Goal: Book appointment/travel/reservation

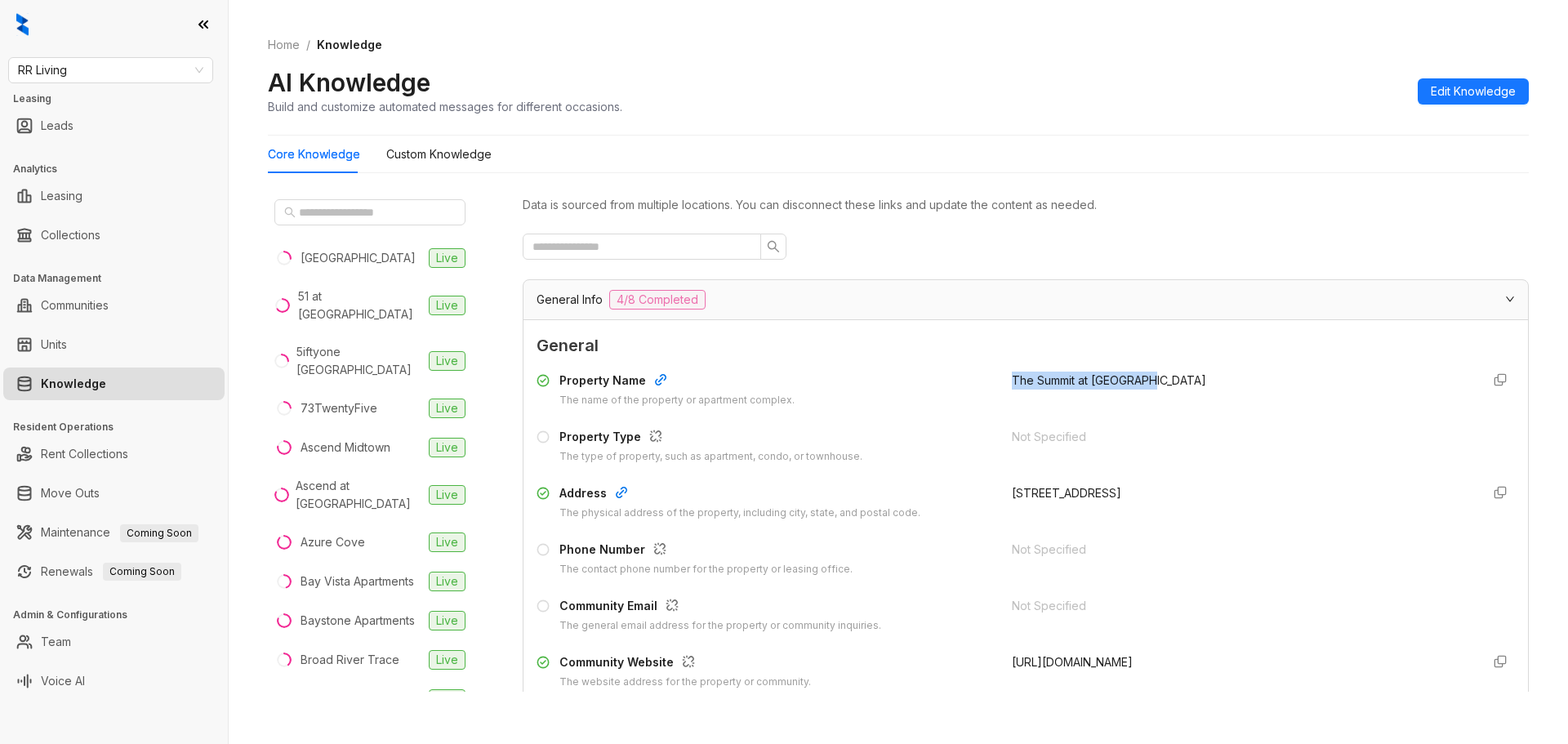
scroll to position [1638, 0]
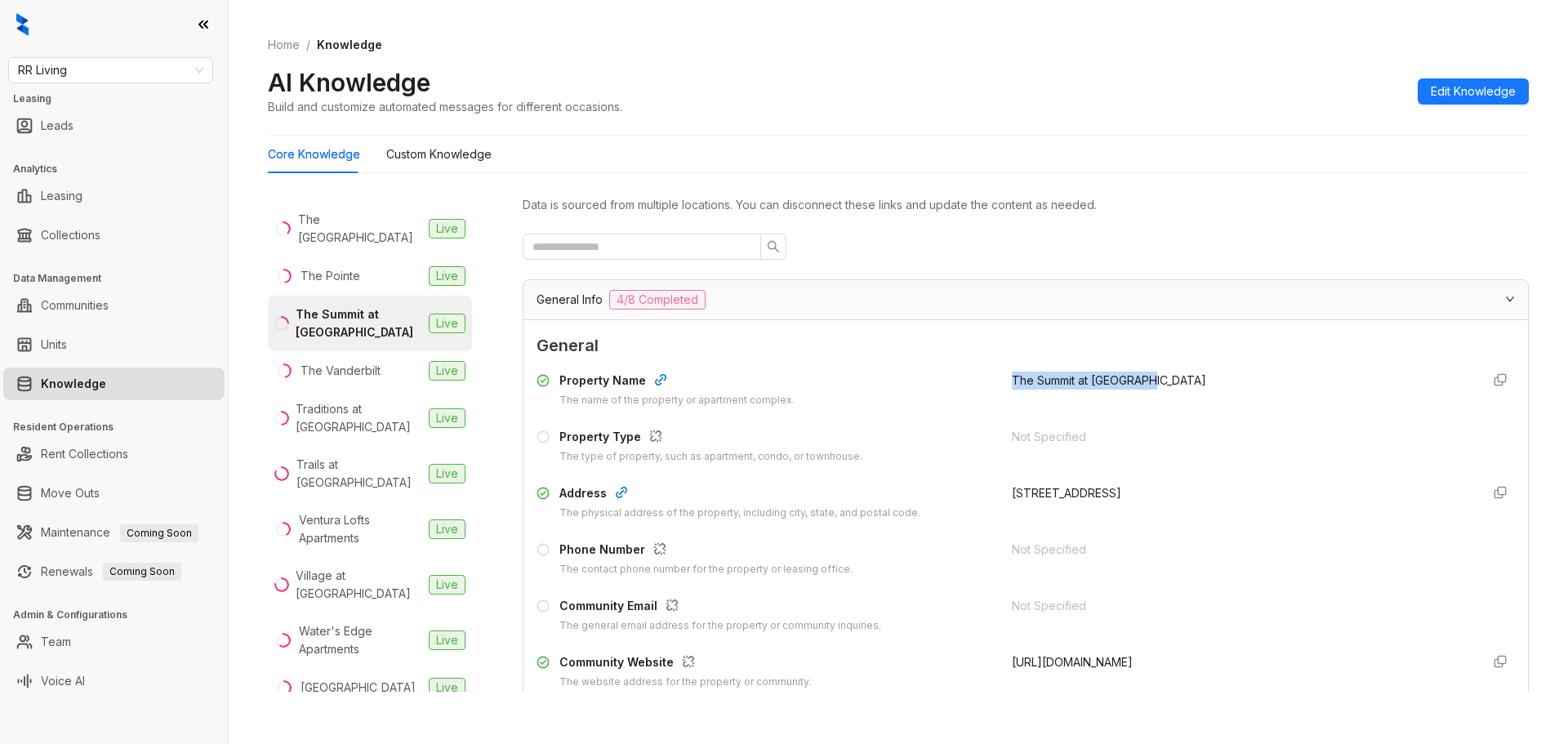
click at [86, 385] on link "Knowledge" at bounding box center [73, 383] width 65 height 33
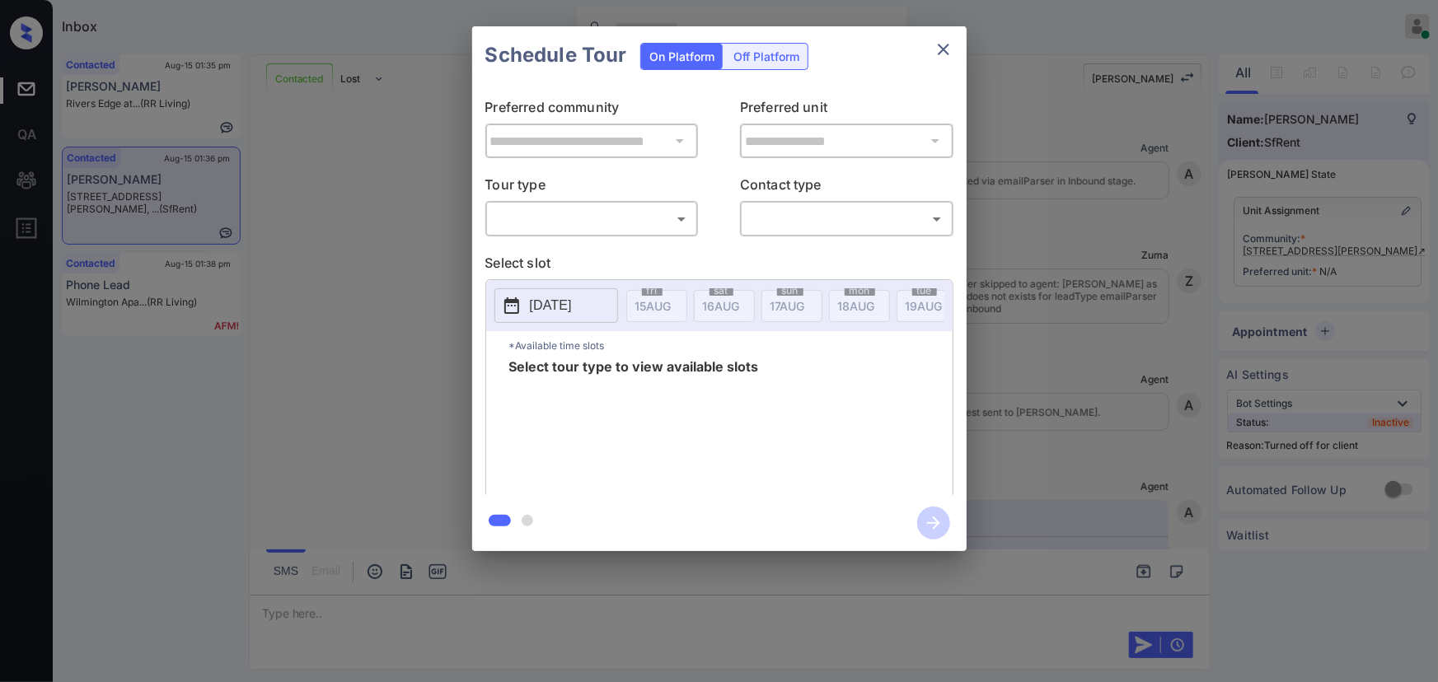
scroll to position [1357, 0]
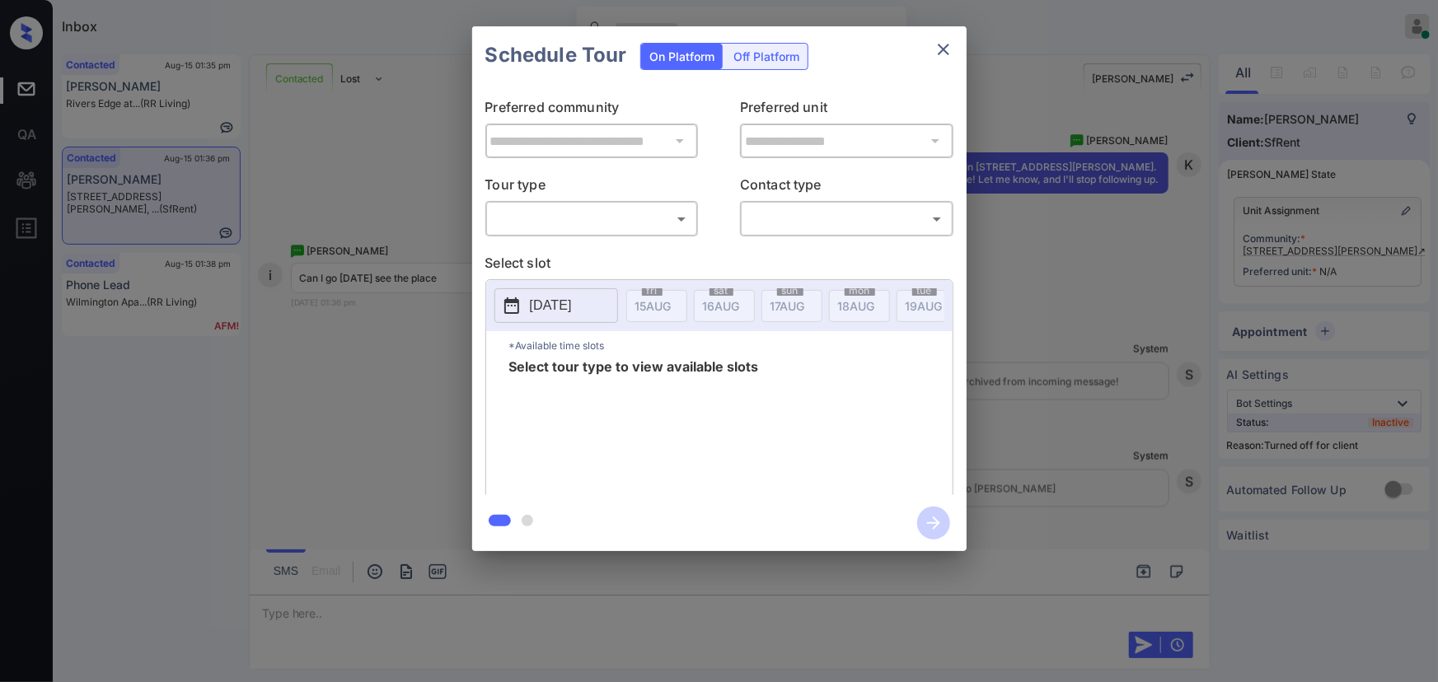
click at [1343, 253] on div "**********" at bounding box center [719, 289] width 1438 height 578
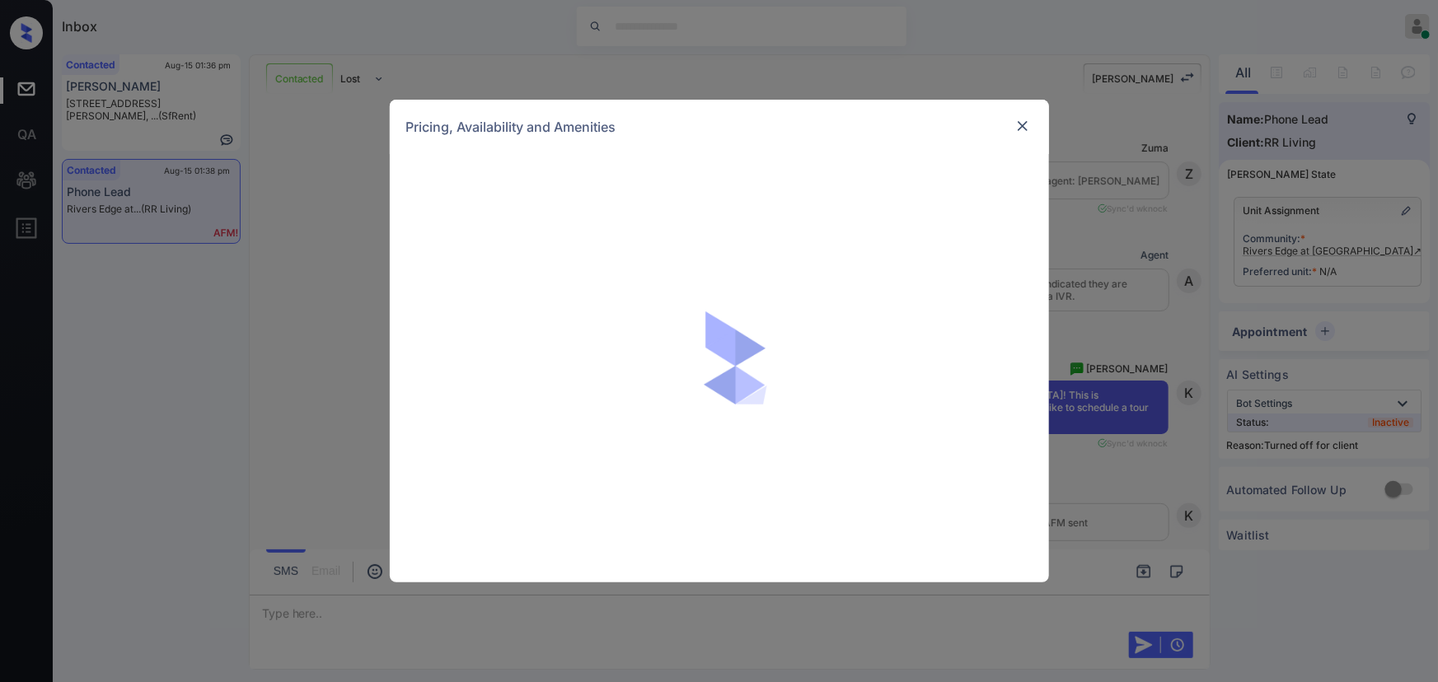
scroll to position [1766, 0]
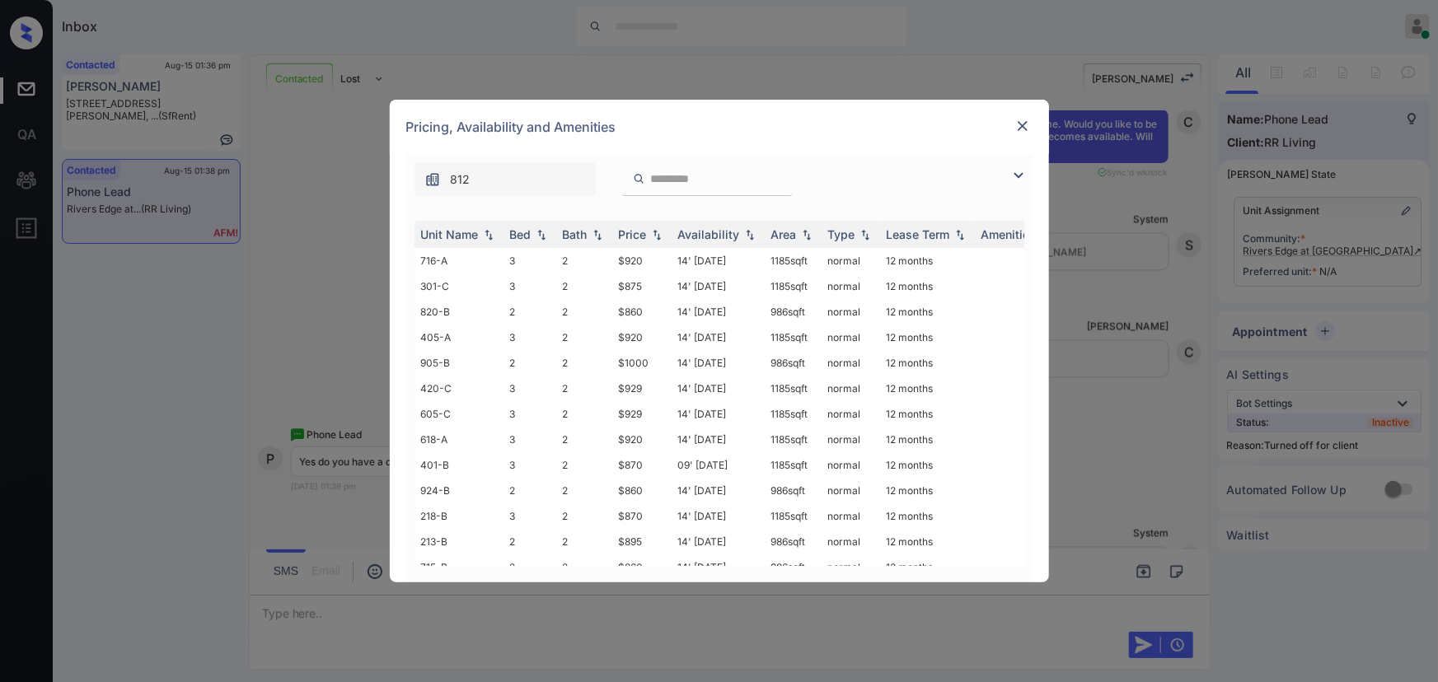
click at [1022, 166] on img at bounding box center [1019, 176] width 20 height 20
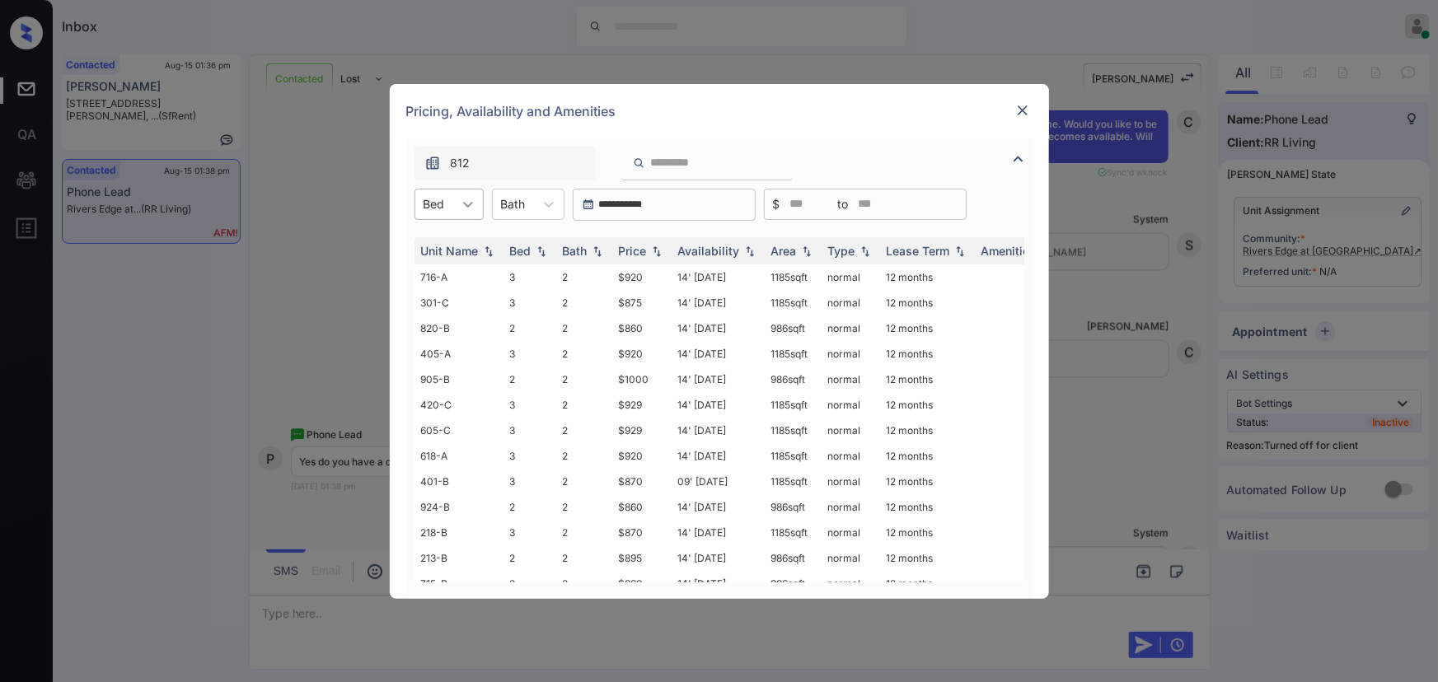
click at [465, 198] on icon at bounding box center [468, 204] width 16 height 16
click at [1022, 112] on img at bounding box center [1023, 110] width 16 height 16
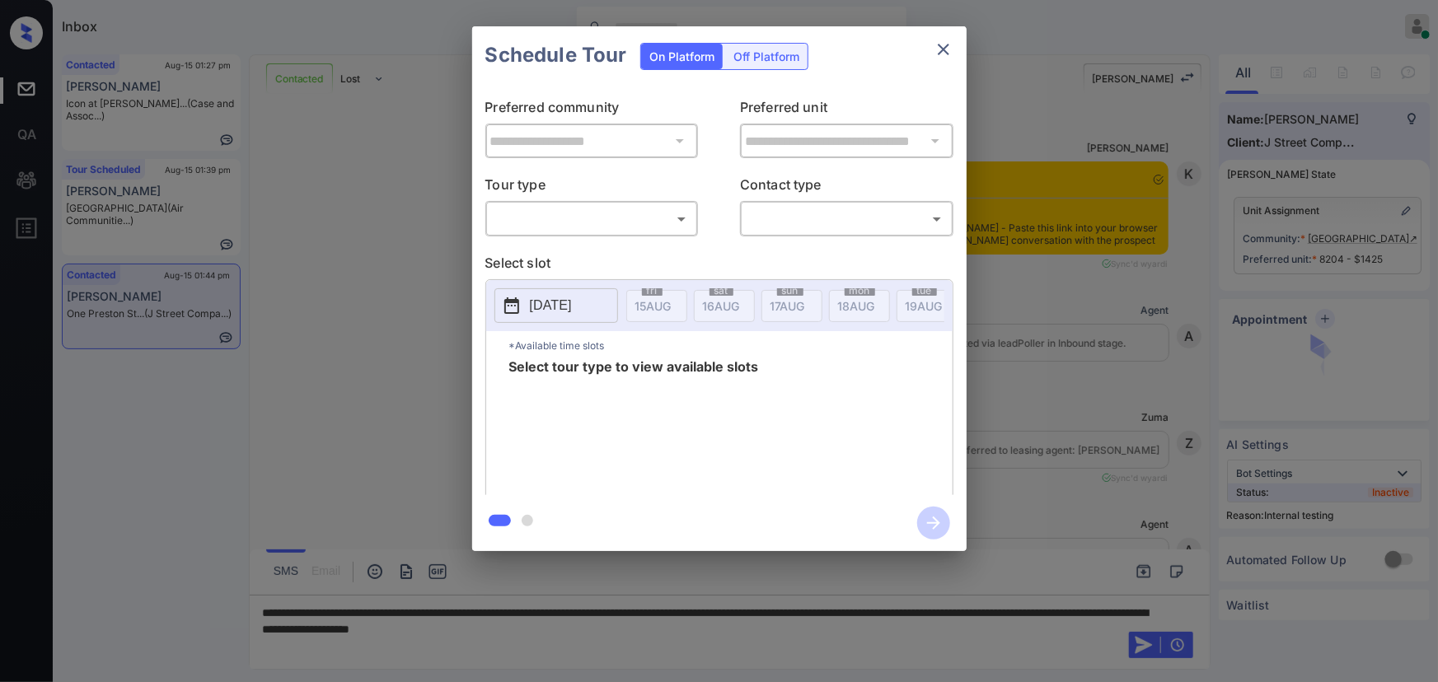
scroll to position [5559, 0]
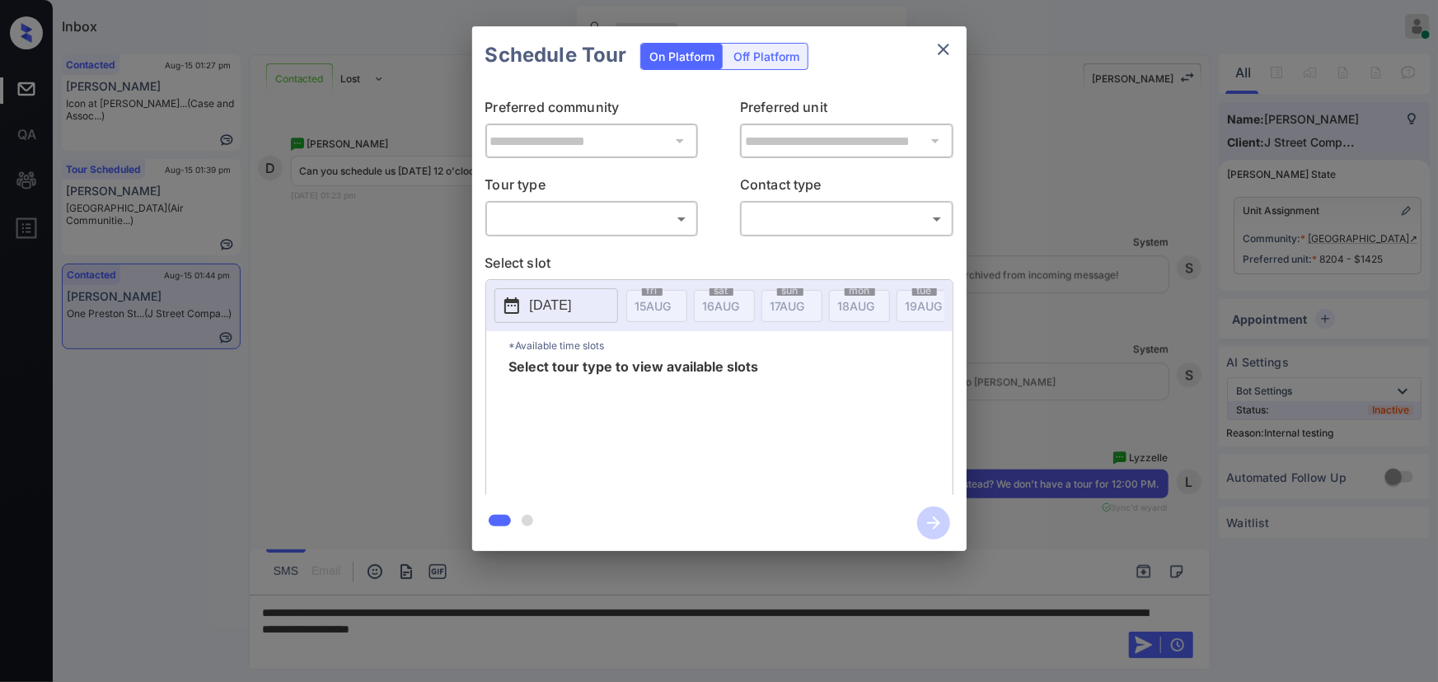
click at [597, 225] on body "Inbox [PERSON_NAME] Online Set yourself offline Set yourself on break Profile S…" at bounding box center [719, 341] width 1438 height 682
drag, startPoint x: 588, startPoint y: 264, endPoint x: 783, endPoint y: 241, distance: 196.7
click at [589, 263] on li "In Person" at bounding box center [592, 256] width 204 height 30
type input "********"
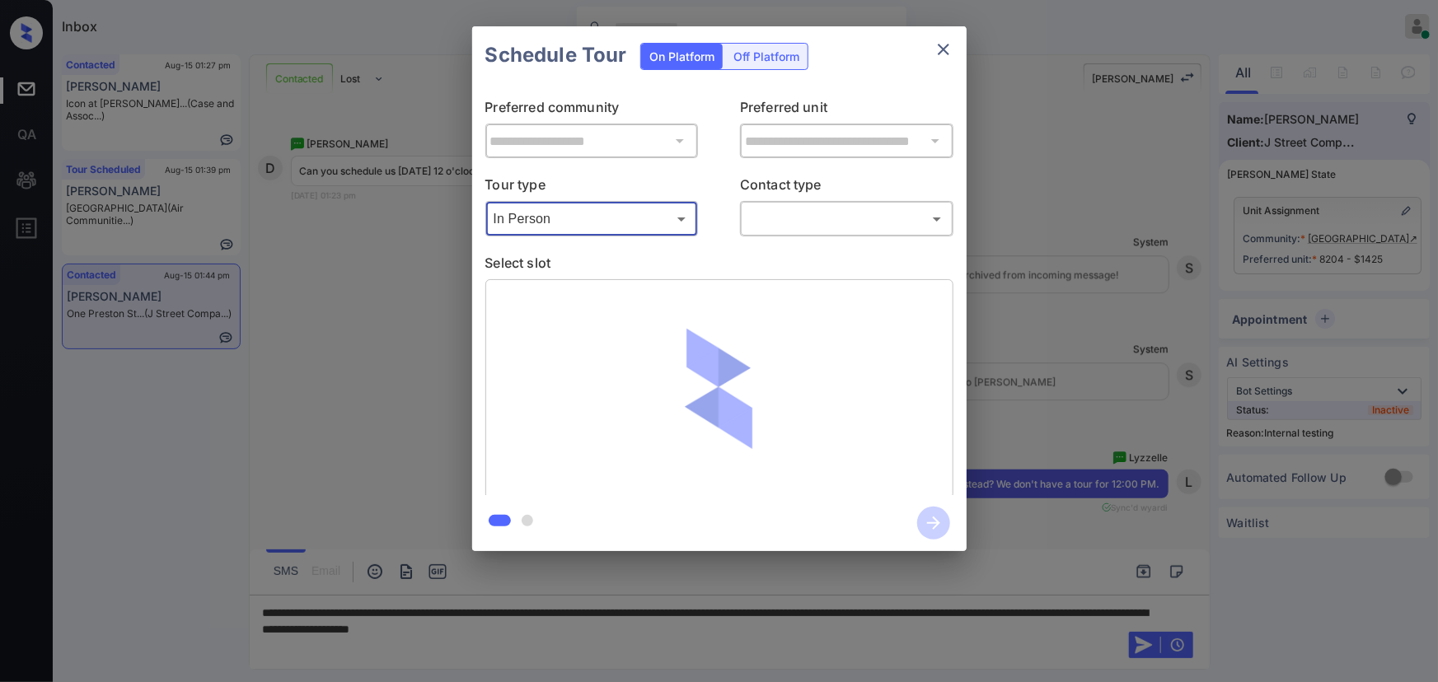
click at [834, 230] on body "Inbox Kenneth Umali Online Set yourself offline Set yourself on break Profile S…" at bounding box center [719, 341] width 1438 height 682
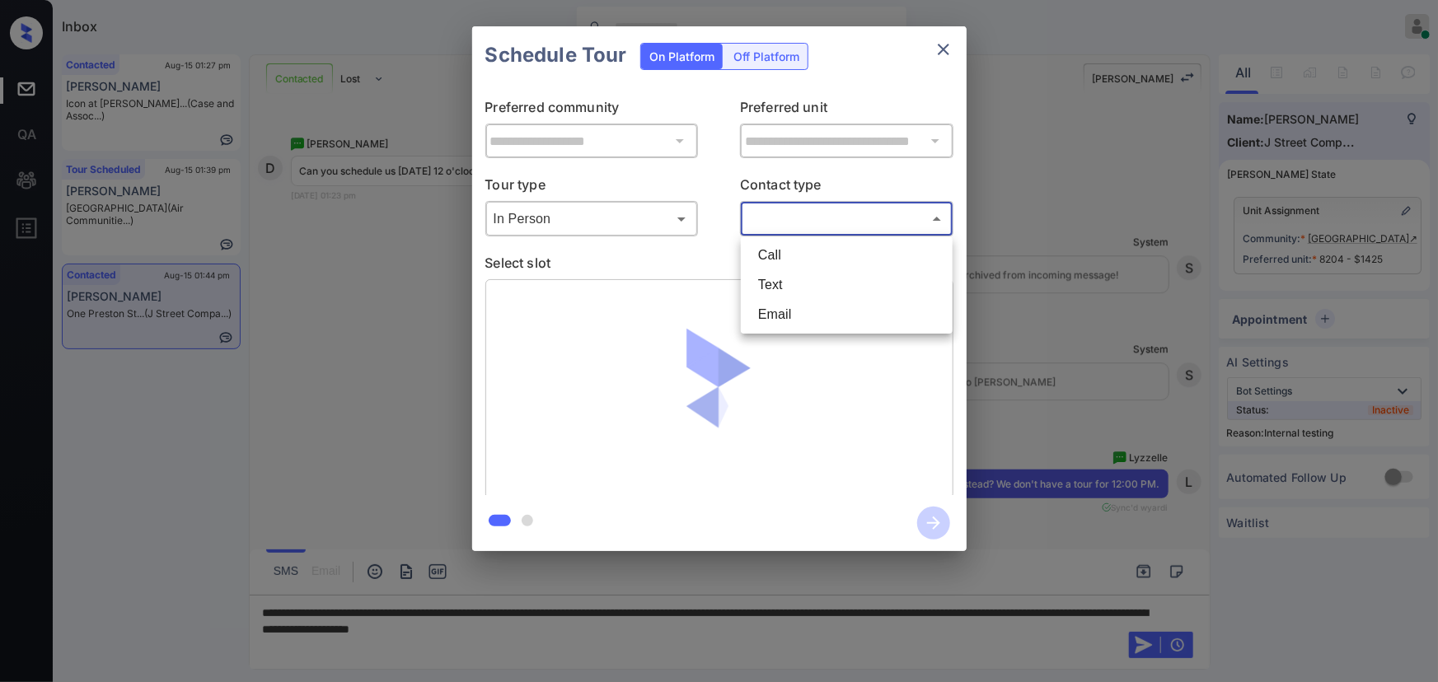
click at [767, 288] on li "Text" at bounding box center [847, 285] width 204 height 30
type input "****"
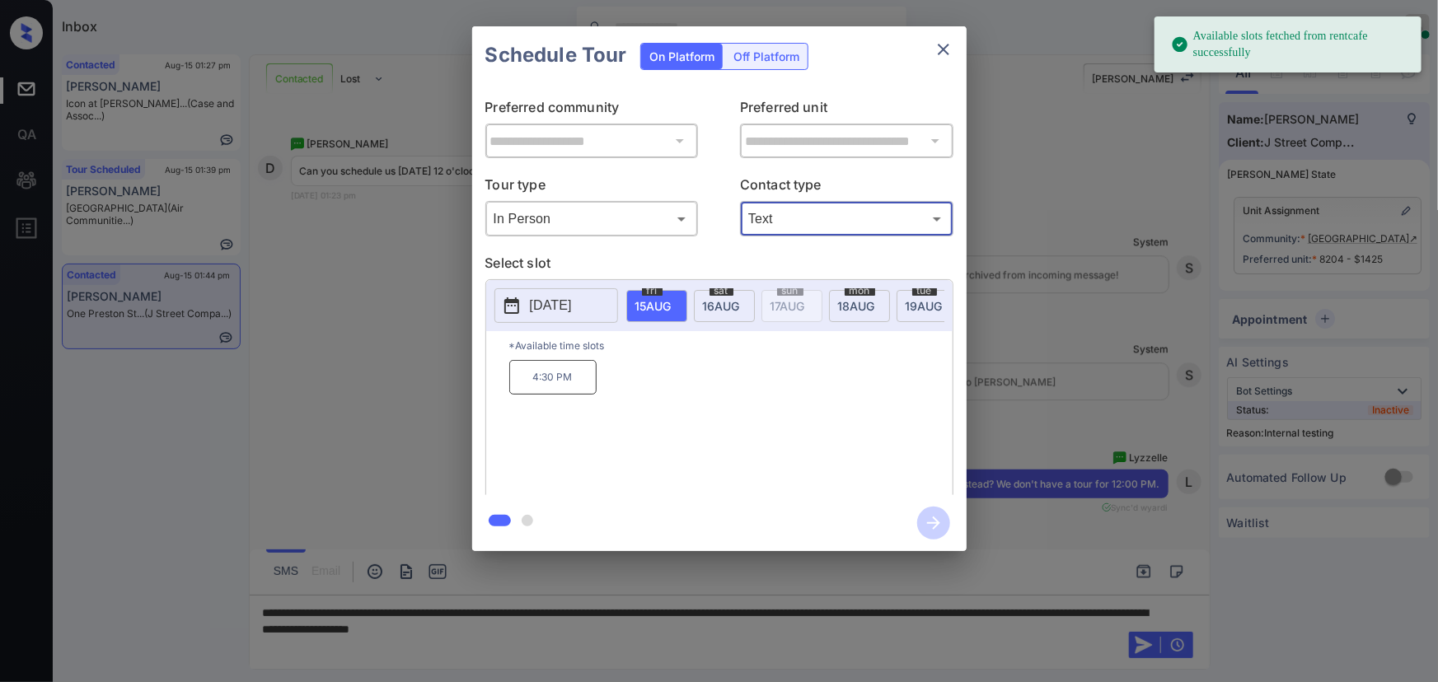
click at [672, 301] on span "[DATE]" at bounding box center [653, 306] width 36 height 14
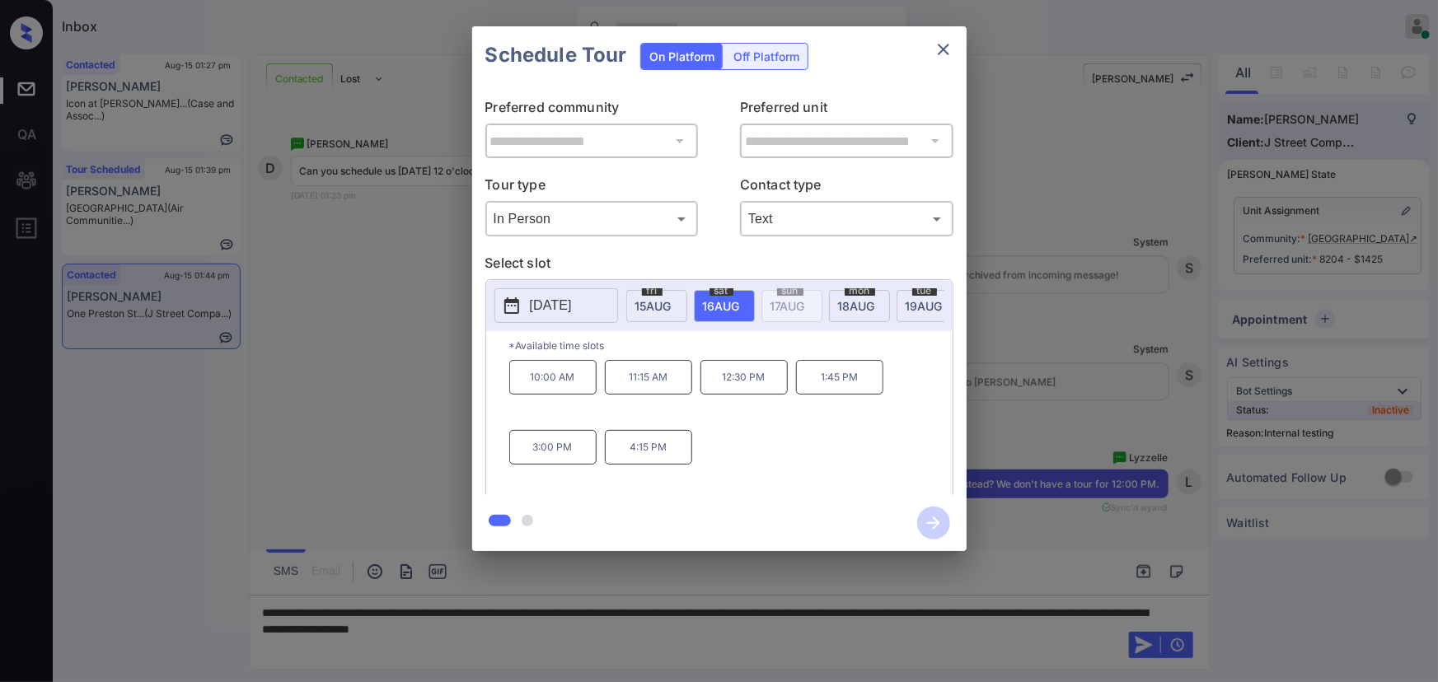
click at [766, 382] on p "12:30 PM" at bounding box center [744, 377] width 87 height 35
click at [1057, 424] on div "**********" at bounding box center [719, 289] width 1438 height 578
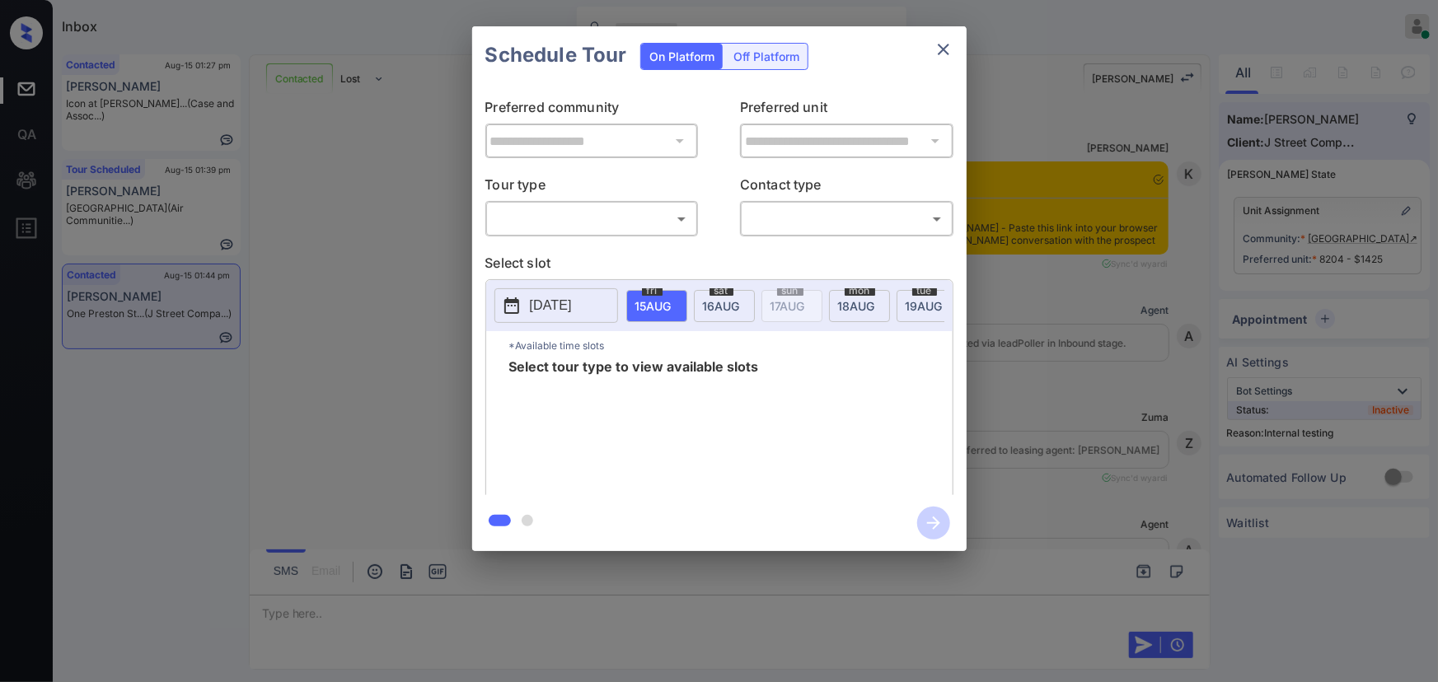
scroll to position [7099, 0]
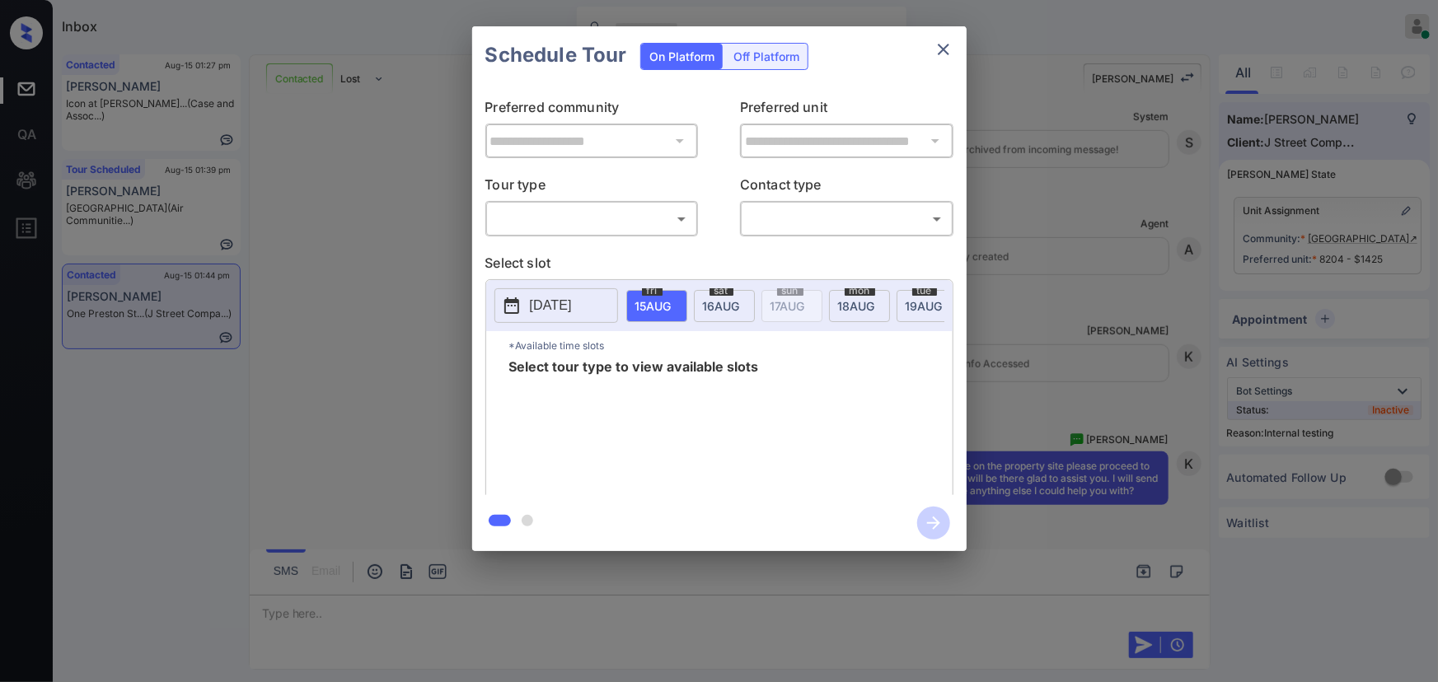
click at [627, 227] on body "Inbox [PERSON_NAME] Online Set yourself offline Set yourself on break Profile S…" at bounding box center [719, 341] width 1438 height 682
click at [584, 251] on li "In Person" at bounding box center [592, 256] width 204 height 30
type input "********"
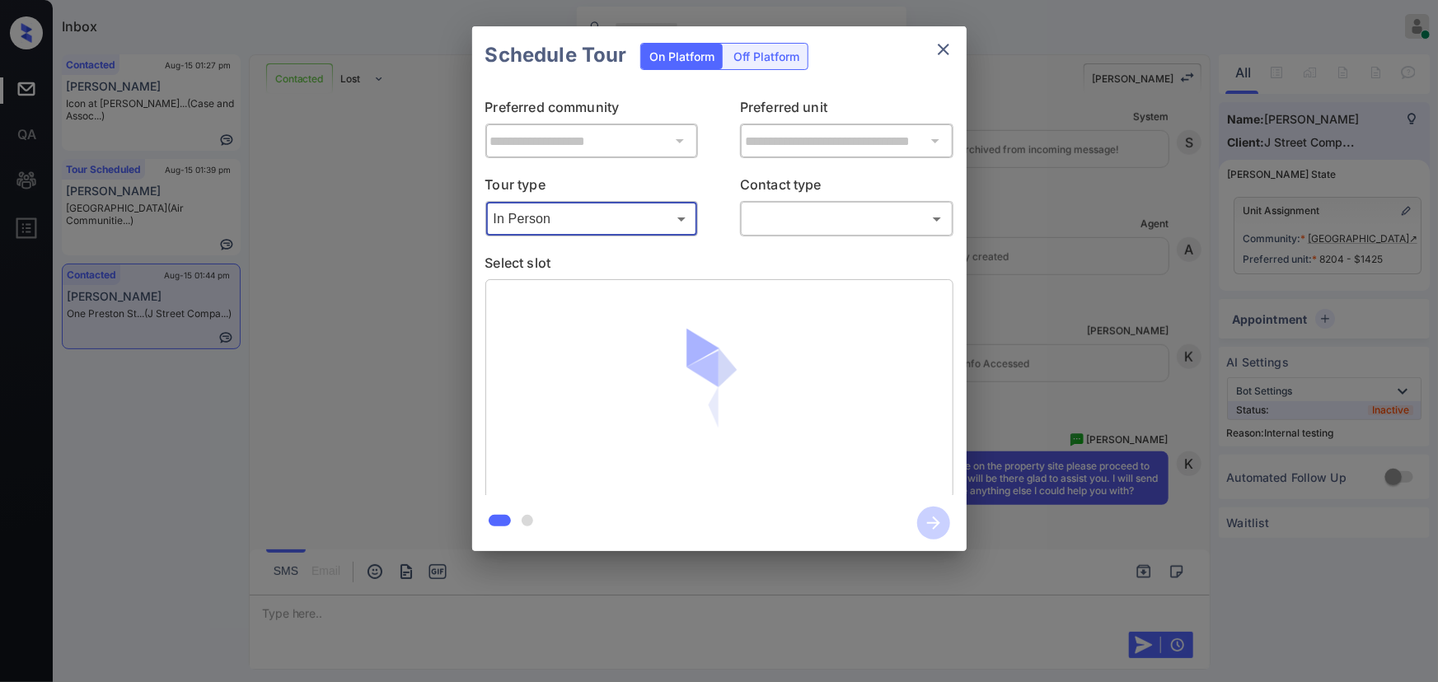
click at [798, 221] on body "Inbox [PERSON_NAME] Online Set yourself offline Set yourself on break Profile S…" at bounding box center [719, 341] width 1438 height 682
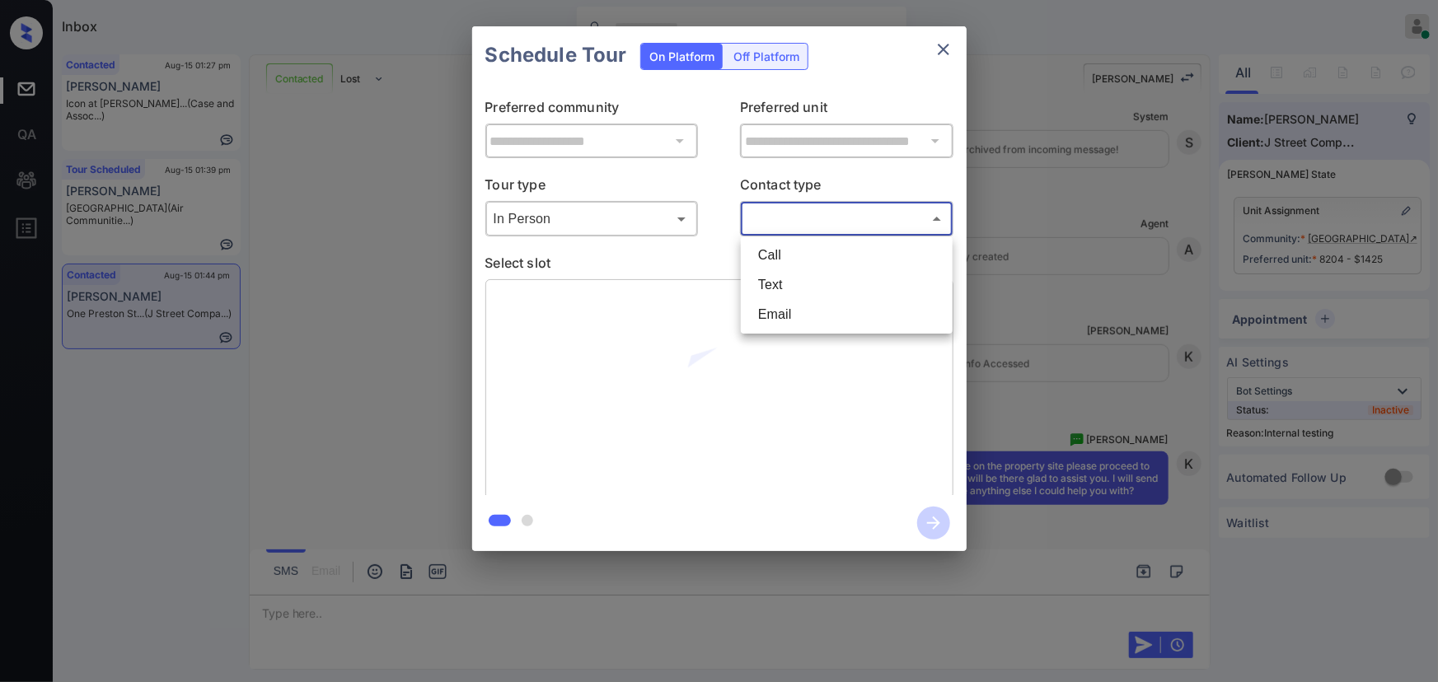
click at [786, 278] on li "Text" at bounding box center [847, 285] width 204 height 30
type input "****"
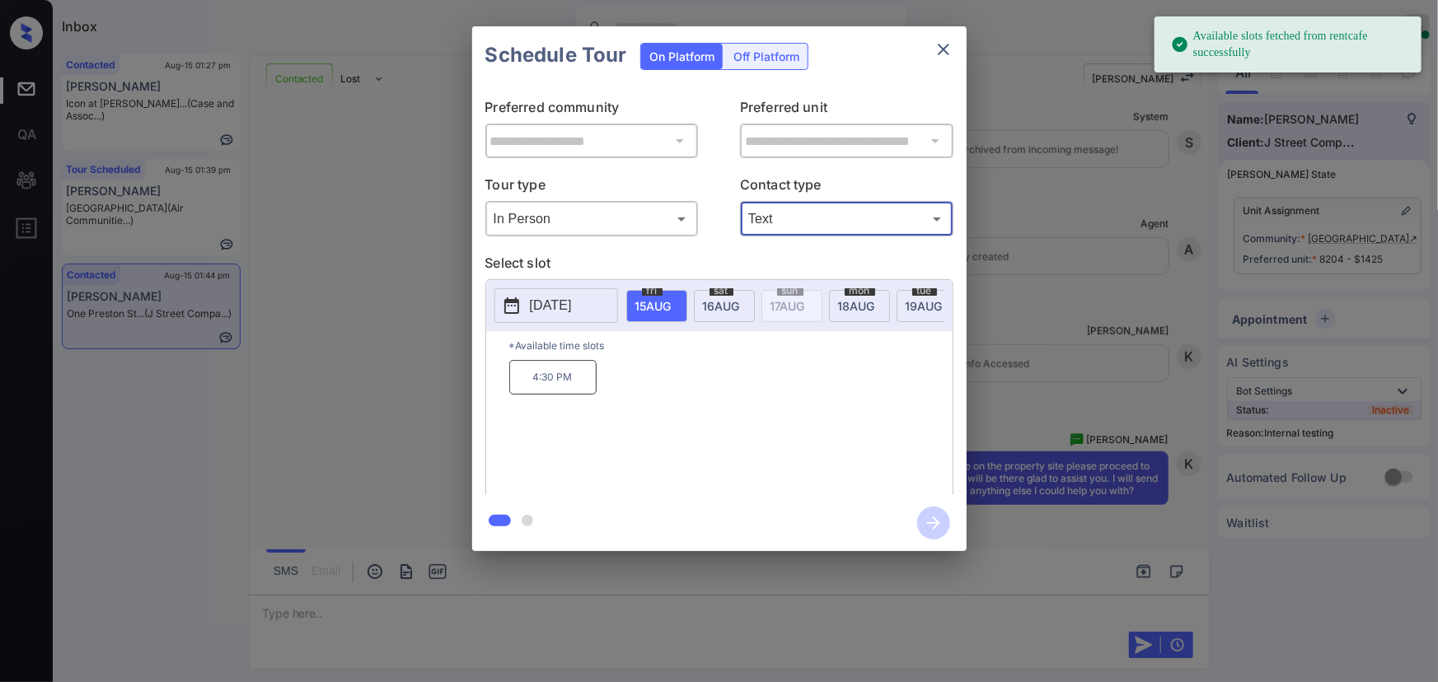
click at [672, 305] on span "[DATE]" at bounding box center [653, 306] width 36 height 14
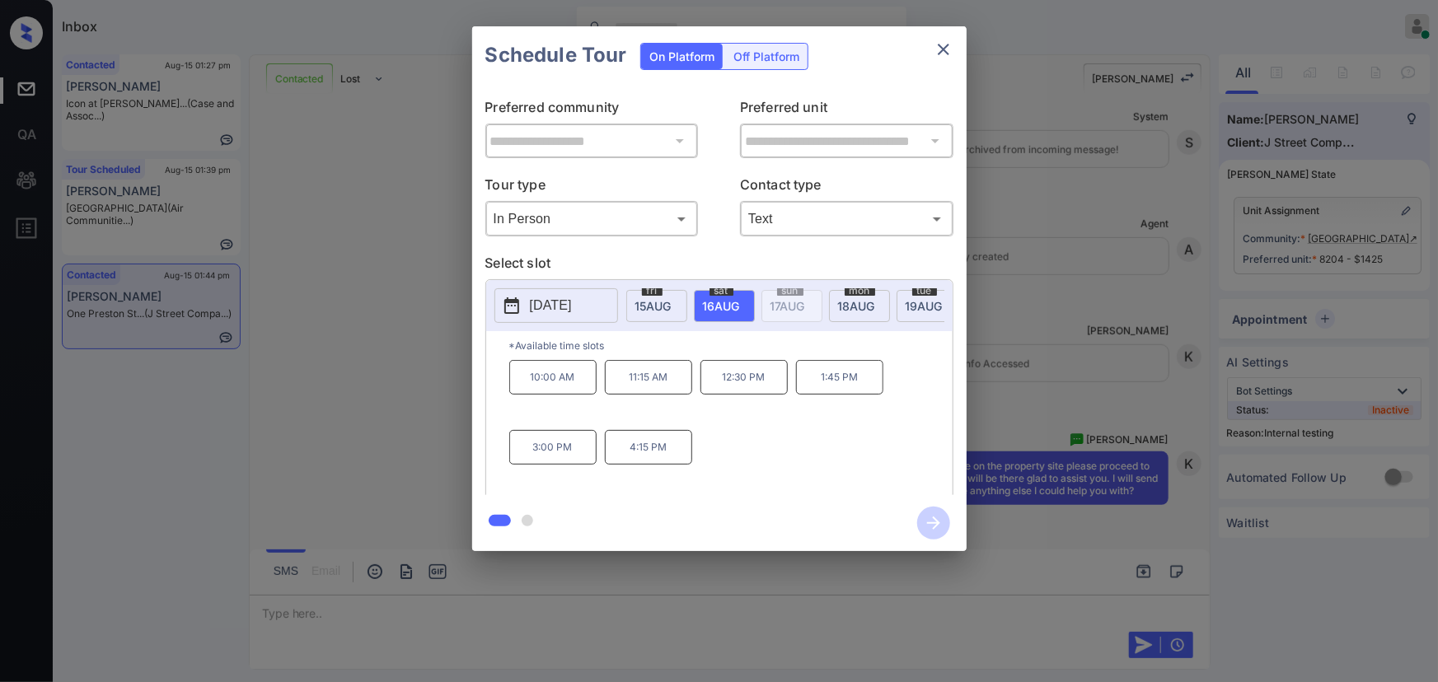
click at [733, 384] on p "12:30 PM" at bounding box center [744, 377] width 87 height 35
click at [945, 528] on icon "button" at bounding box center [933, 523] width 33 height 33
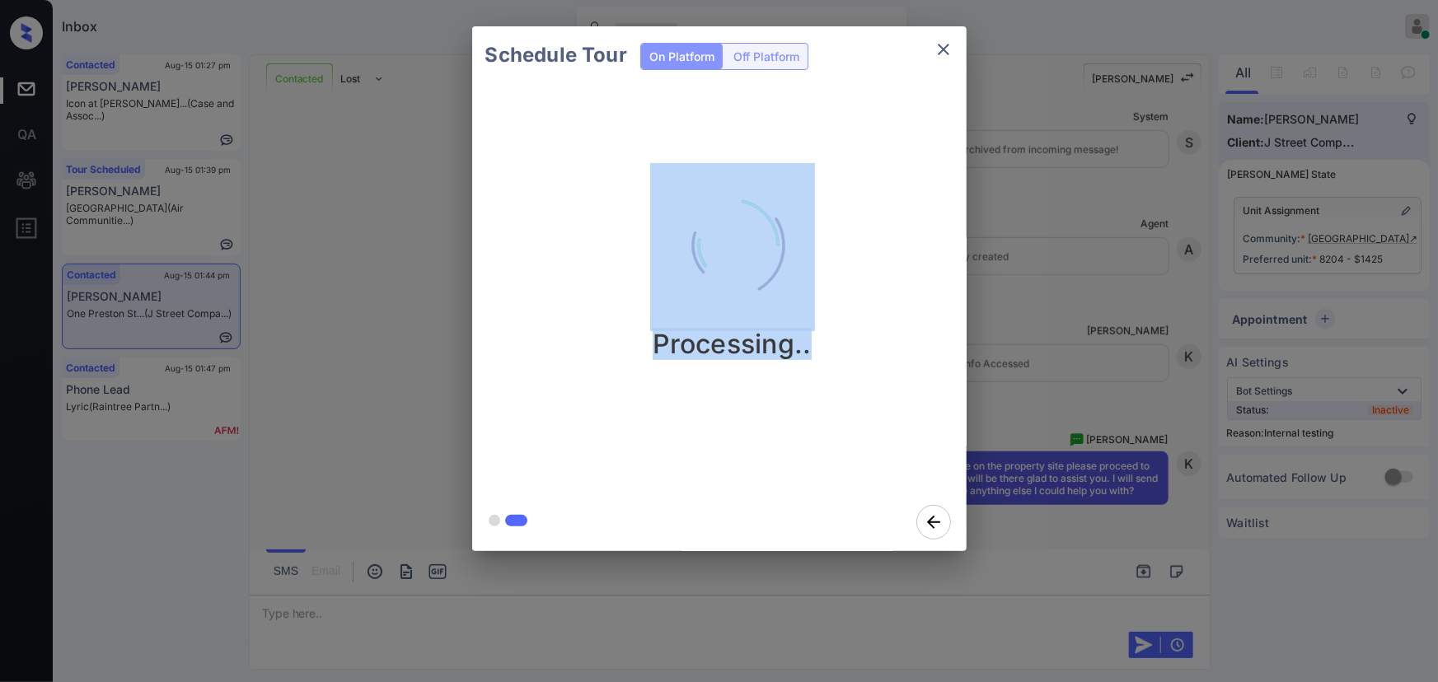
drag, startPoint x: 835, startPoint y: 347, endPoint x: 617, endPoint y: 333, distance: 218.9
click at [620, 334] on div "Processing.." at bounding box center [732, 261] width 495 height 197
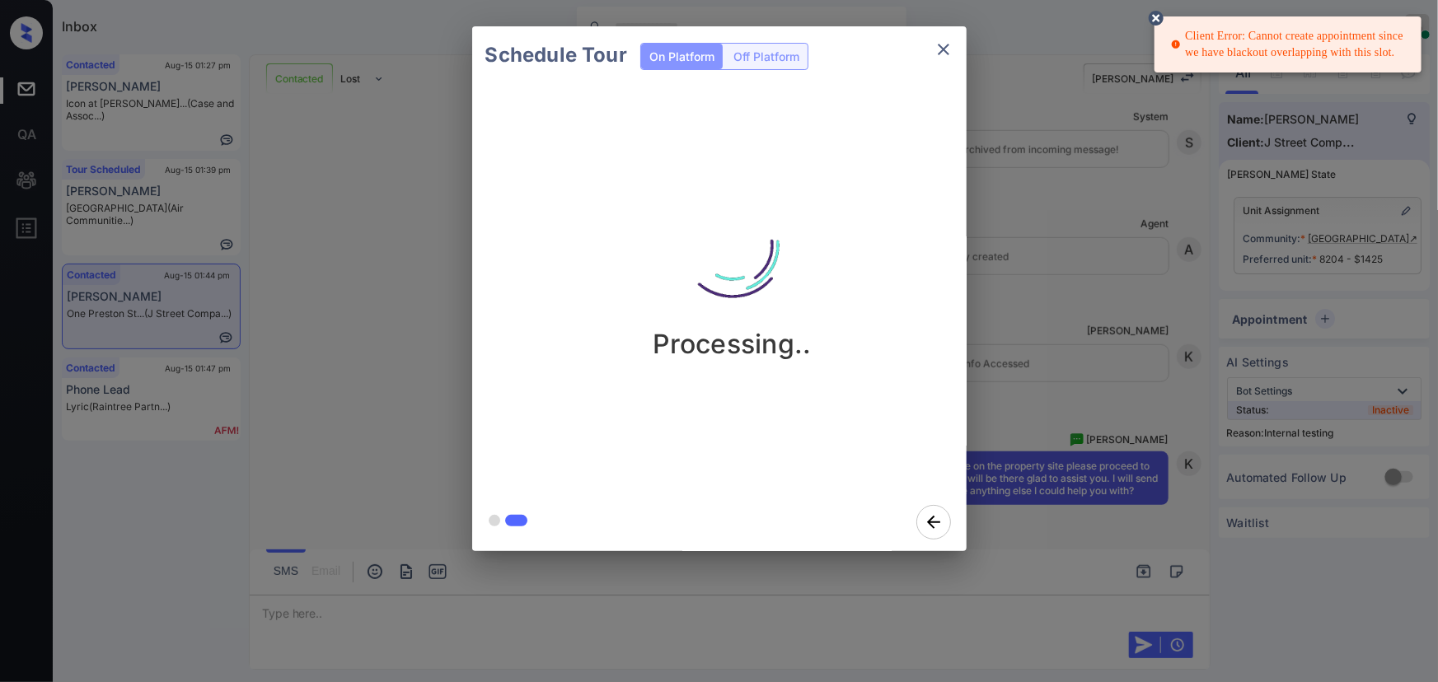
click at [1249, 39] on div "Client Error: Cannot create appointment since we have blackout overlapping with…" at bounding box center [1289, 44] width 237 height 46
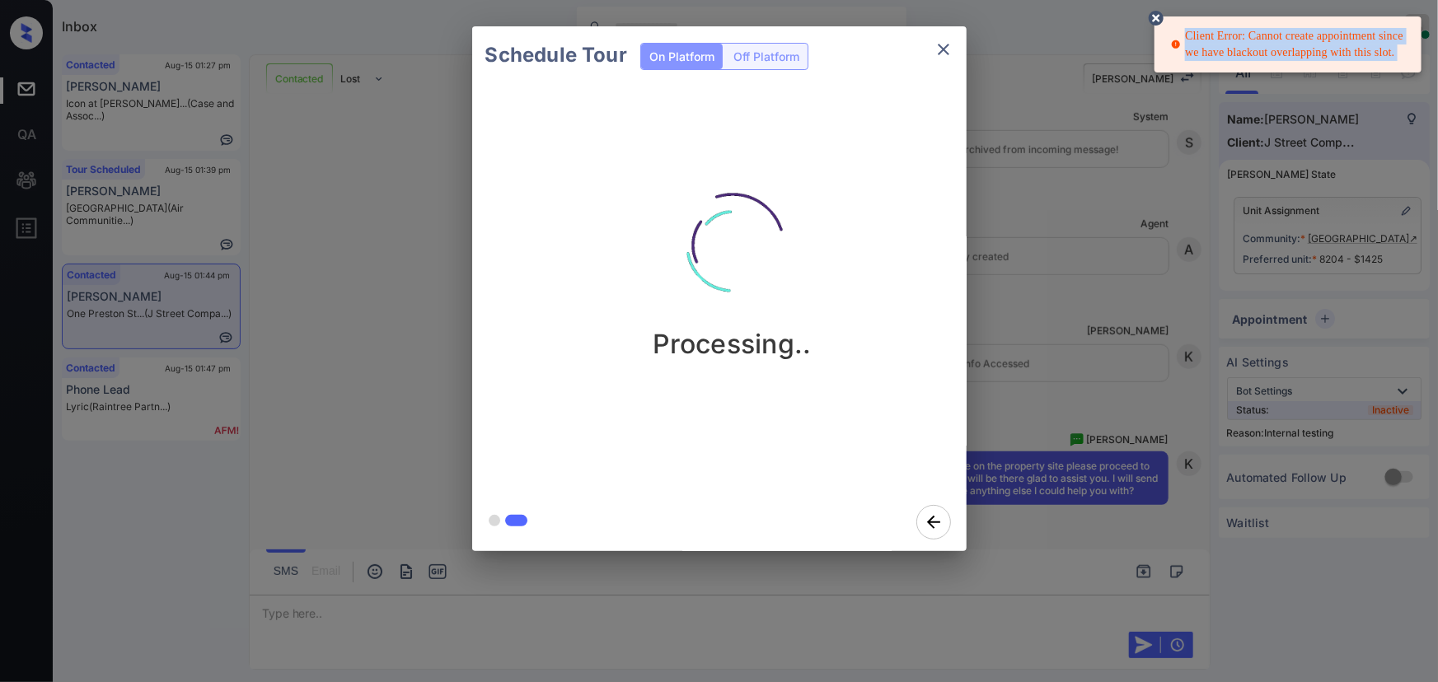
click at [1249, 39] on div "Client Error: Cannot create appointment since we have blackout overlapping with…" at bounding box center [1289, 44] width 237 height 46
copy div "Client Error: Cannot create appointment since we have blackout overlapping with…"
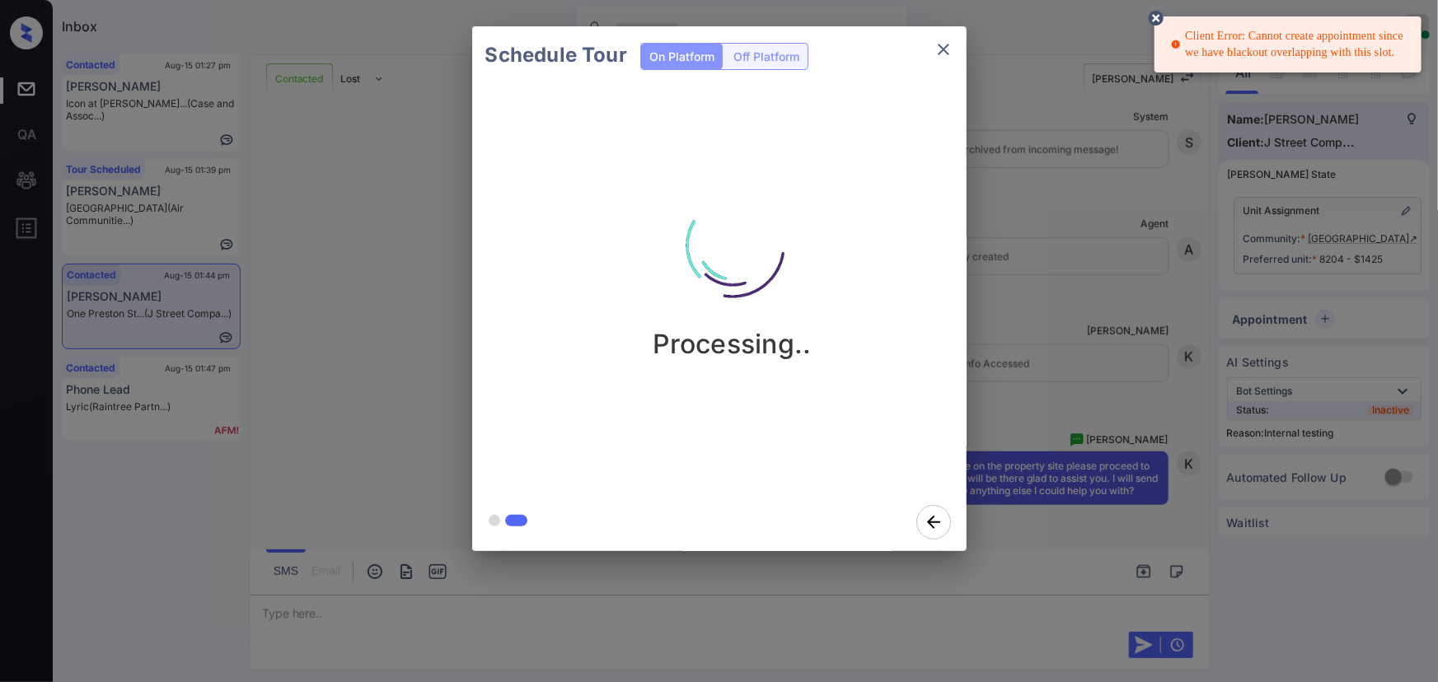
click at [1366, 197] on div "Schedule Tour On Platform Off Platform Processing.." at bounding box center [719, 289] width 1438 height 578
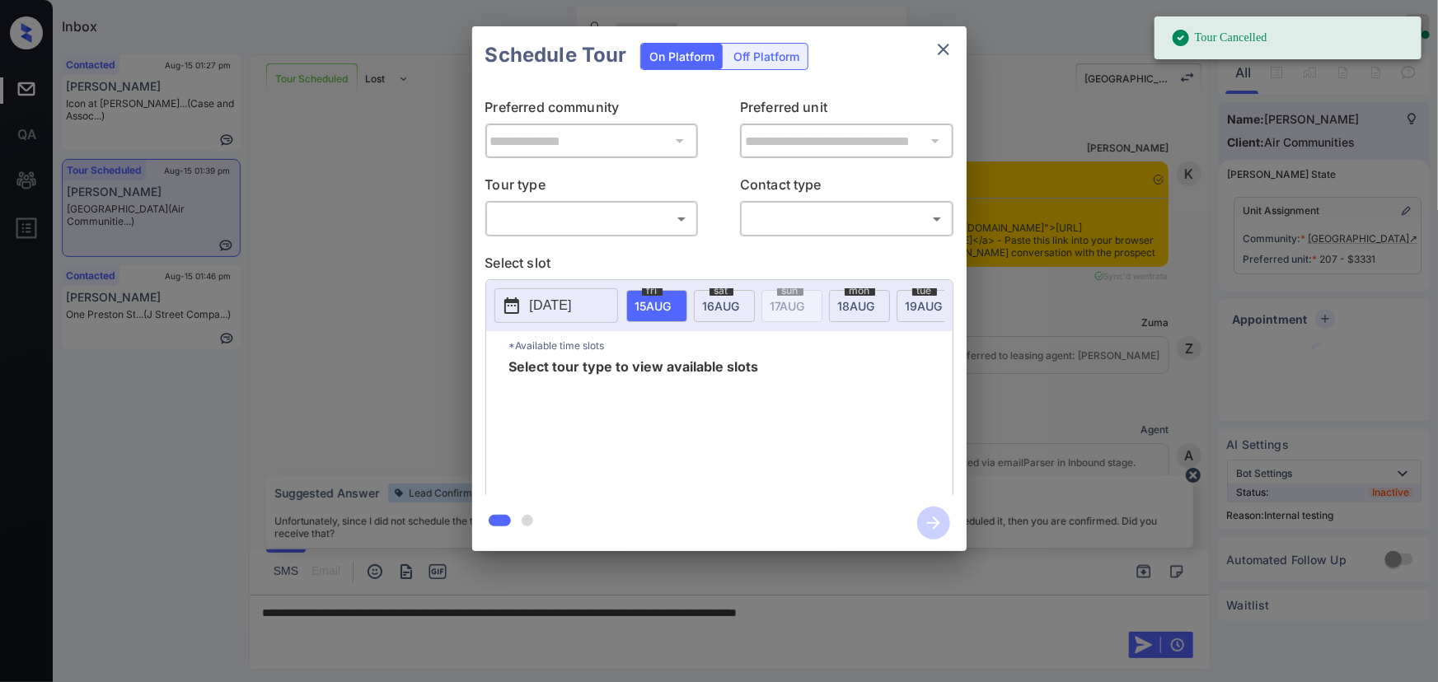
scroll to position [8587, 0]
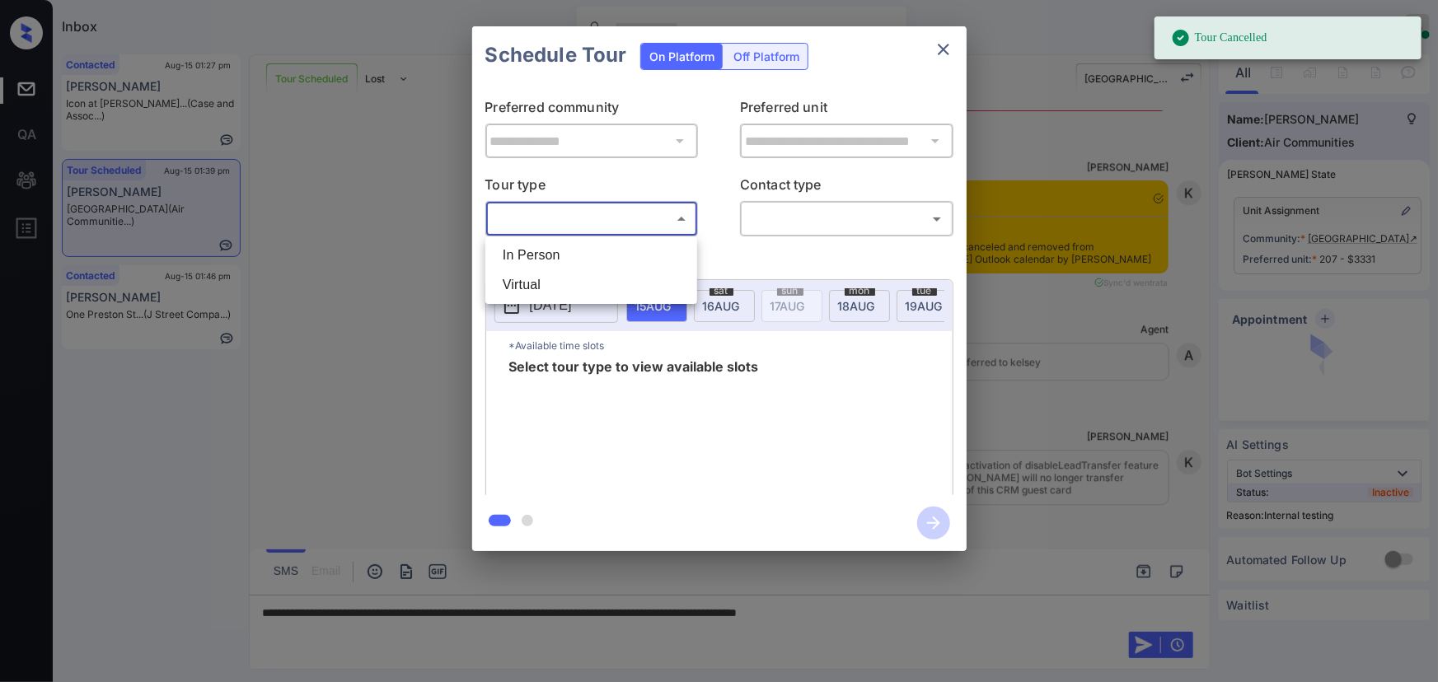
click at [495, 222] on body "Tour Cancelled Inbox Kenneth Umali Online Set yourself offline Set yourself on …" at bounding box center [719, 341] width 1438 height 682
click at [531, 267] on li "In Person" at bounding box center [592, 256] width 204 height 30
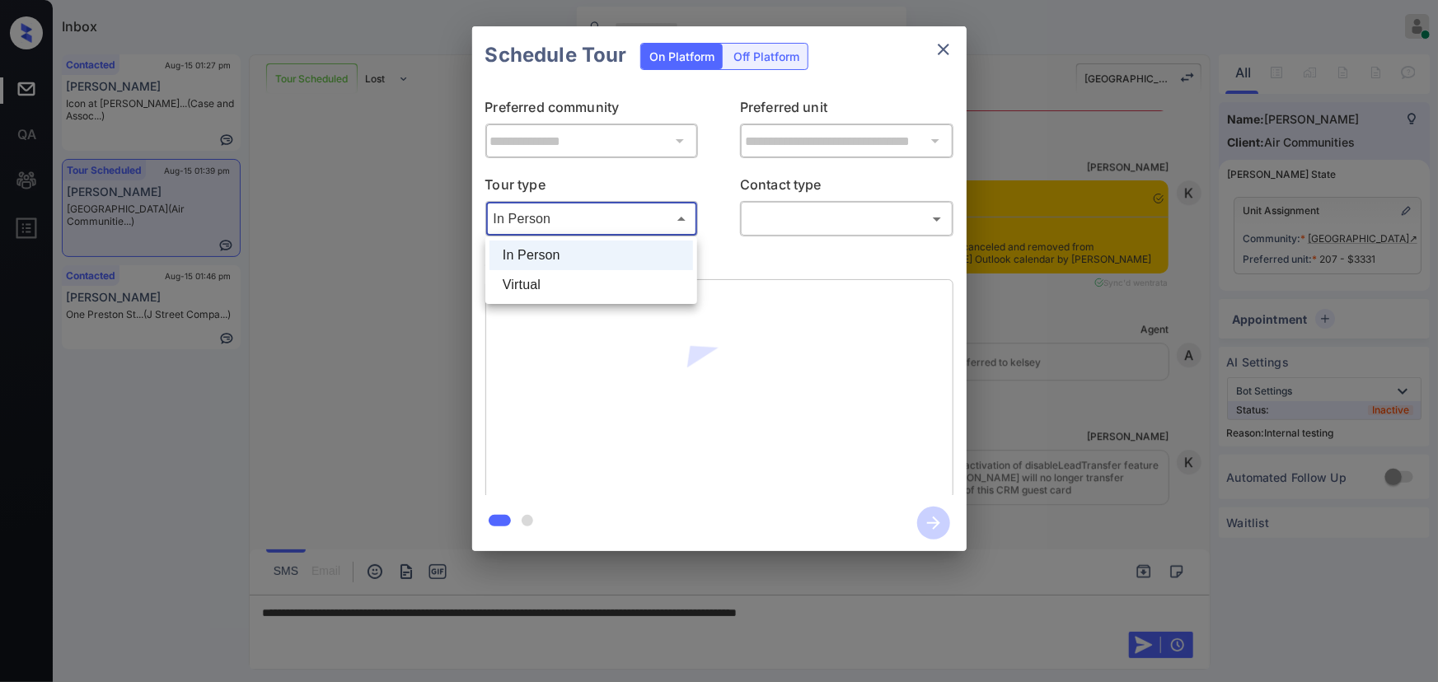
click at [630, 210] on body "Tour Cancelled Inbox Kenneth Umali Online Set yourself offline Set yourself on …" at bounding box center [719, 341] width 1438 height 682
drag, startPoint x: 573, startPoint y: 281, endPoint x: 678, endPoint y: 288, distance: 105.8
click at [574, 281] on li "Virtual" at bounding box center [592, 285] width 204 height 30
type input "*******"
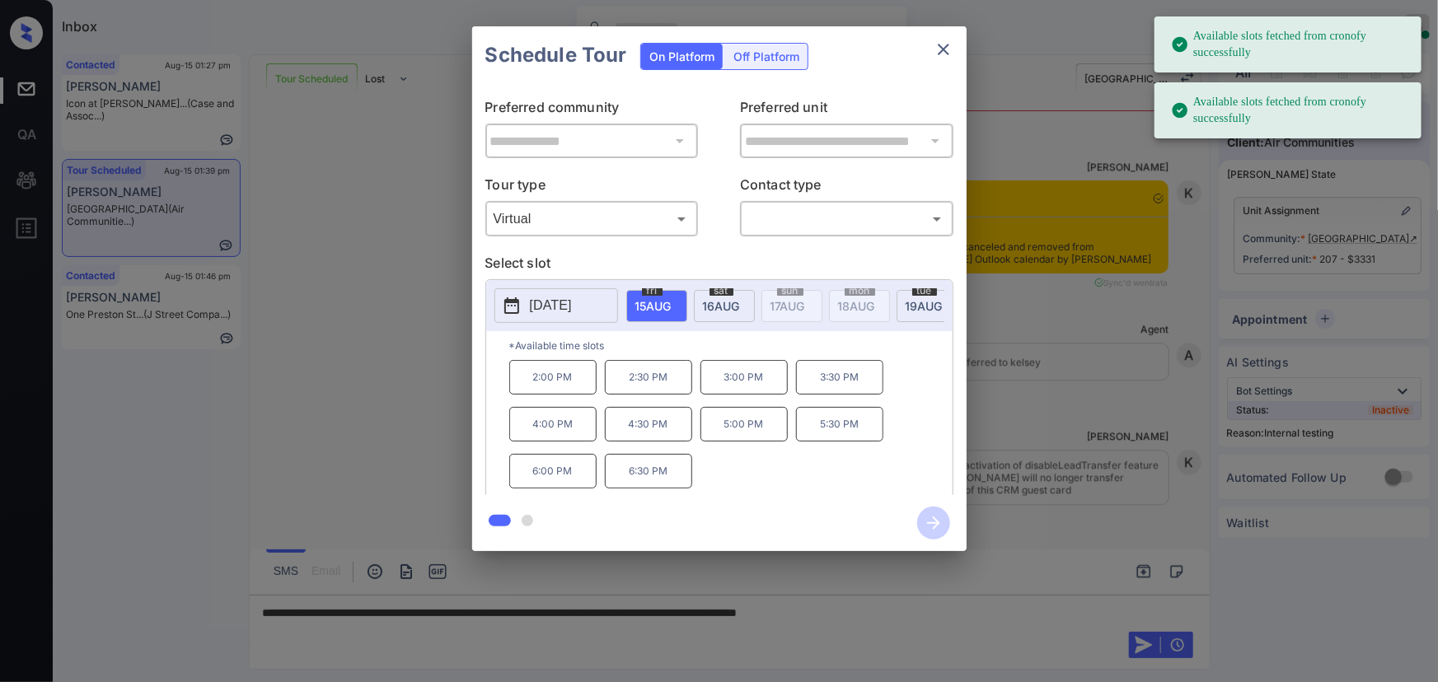
click at [823, 218] on body "Available slots fetched from cronofy successfully Available slots fetched from …" at bounding box center [719, 341] width 1438 height 682
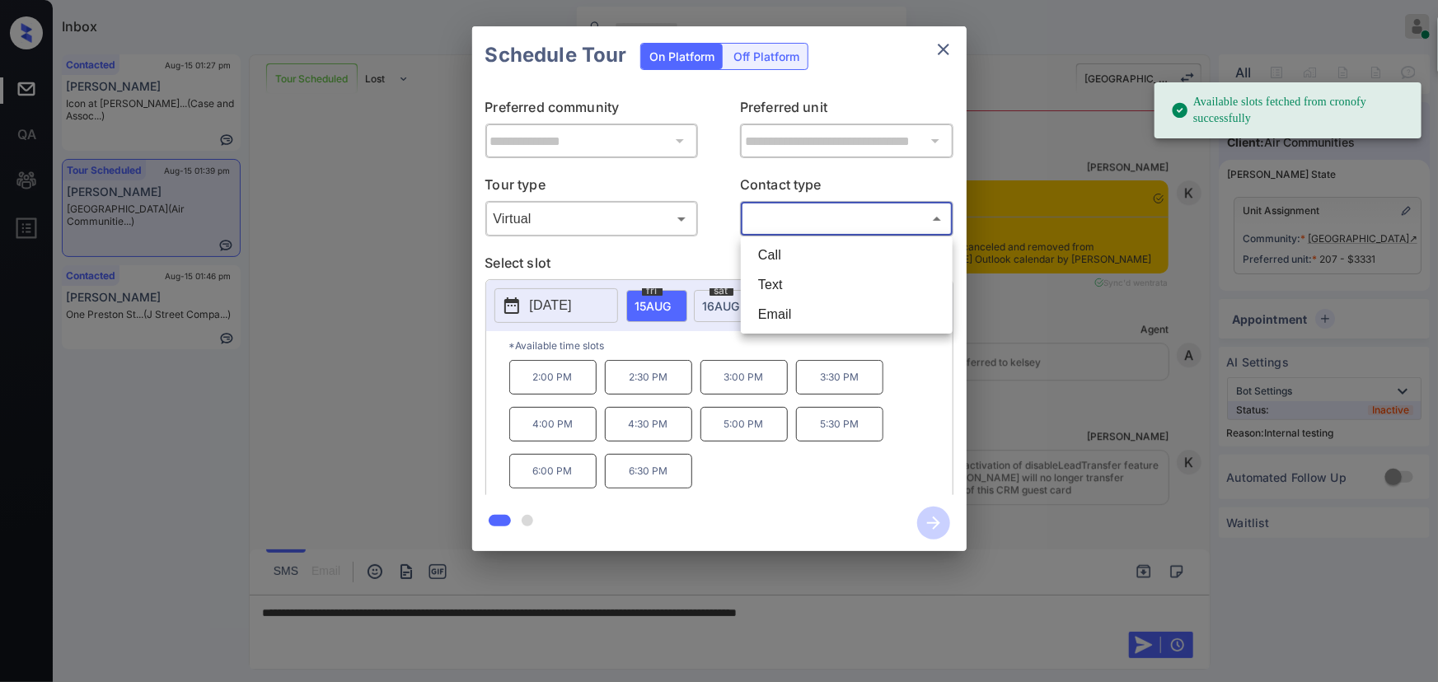
click at [766, 280] on li "Text" at bounding box center [847, 285] width 204 height 30
type input "****"
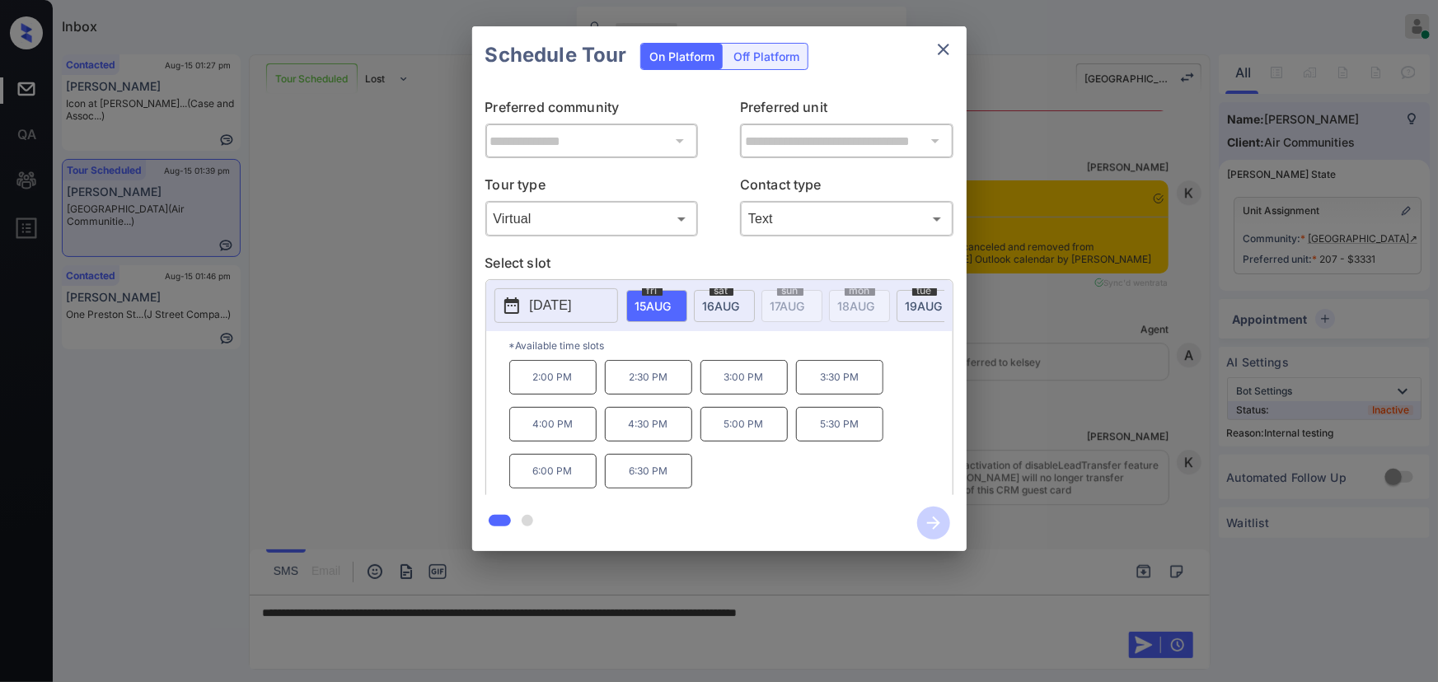
click at [672, 300] on span "16 AUG" at bounding box center [653, 306] width 36 height 14
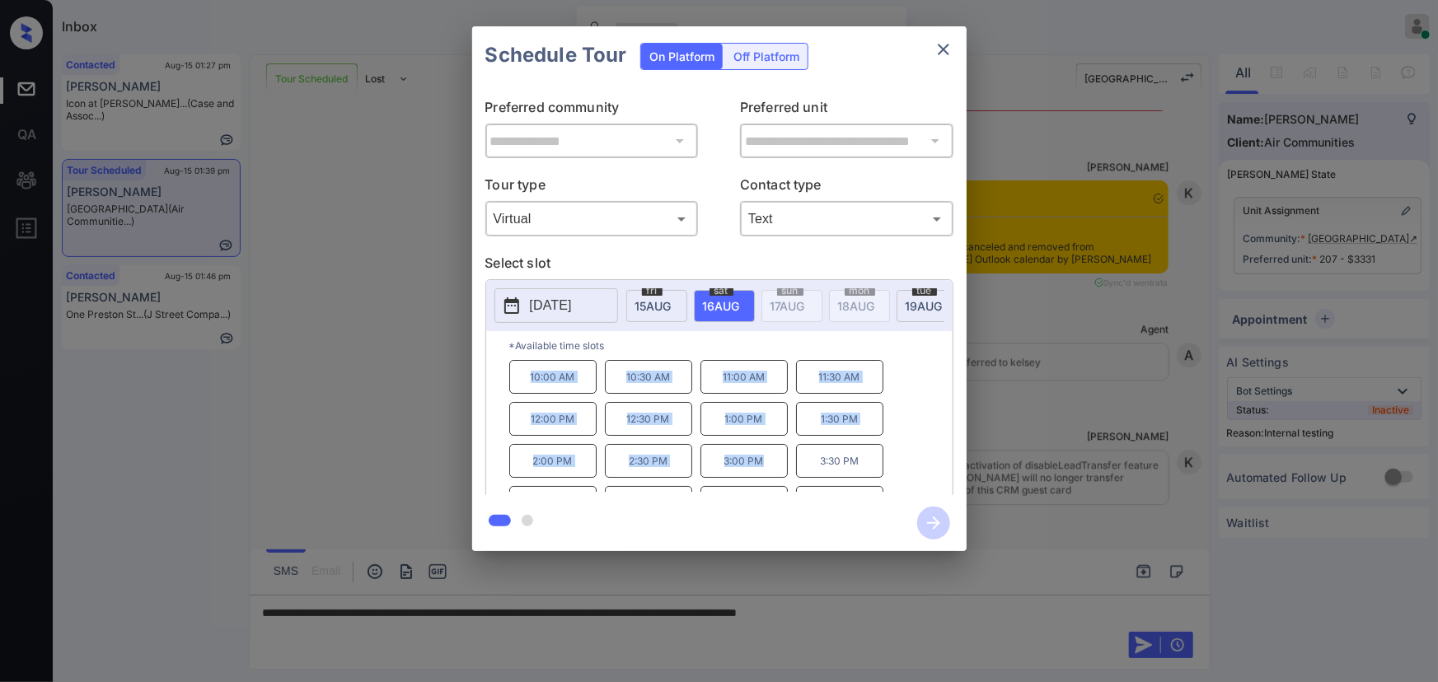
copy div "10:00 AM 10:30 AM 11:00 AM 11:30 AM 12:00 PM 12:30 PM 1:00 PM 1:30 PM 2:00 PM 2…"
drag, startPoint x: 758, startPoint y: 469, endPoint x: 472, endPoint y: 387, distance: 297.4
click at [472, 387] on div "**********" at bounding box center [719, 289] width 495 height 411
click at [932, 610] on div at bounding box center [719, 341] width 1438 height 682
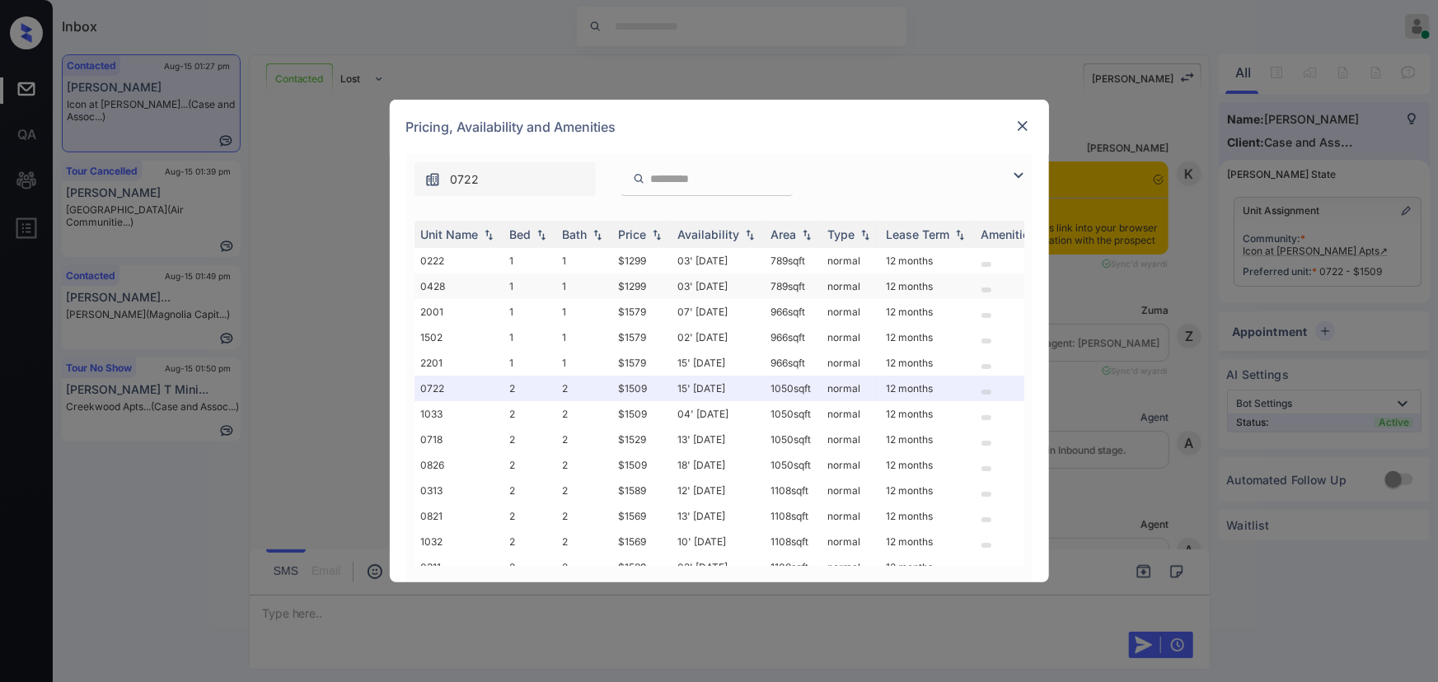
scroll to position [1319, 0]
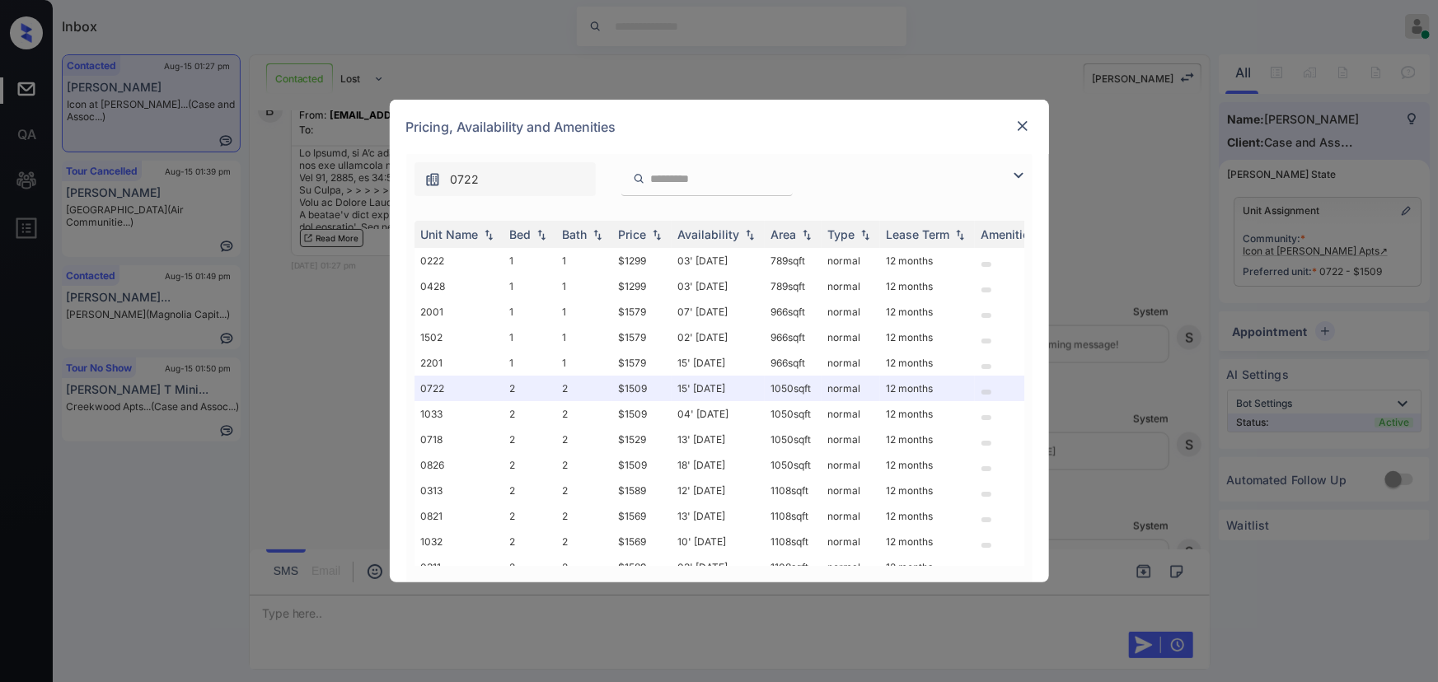
click at [1015, 172] on img at bounding box center [1019, 176] width 20 height 20
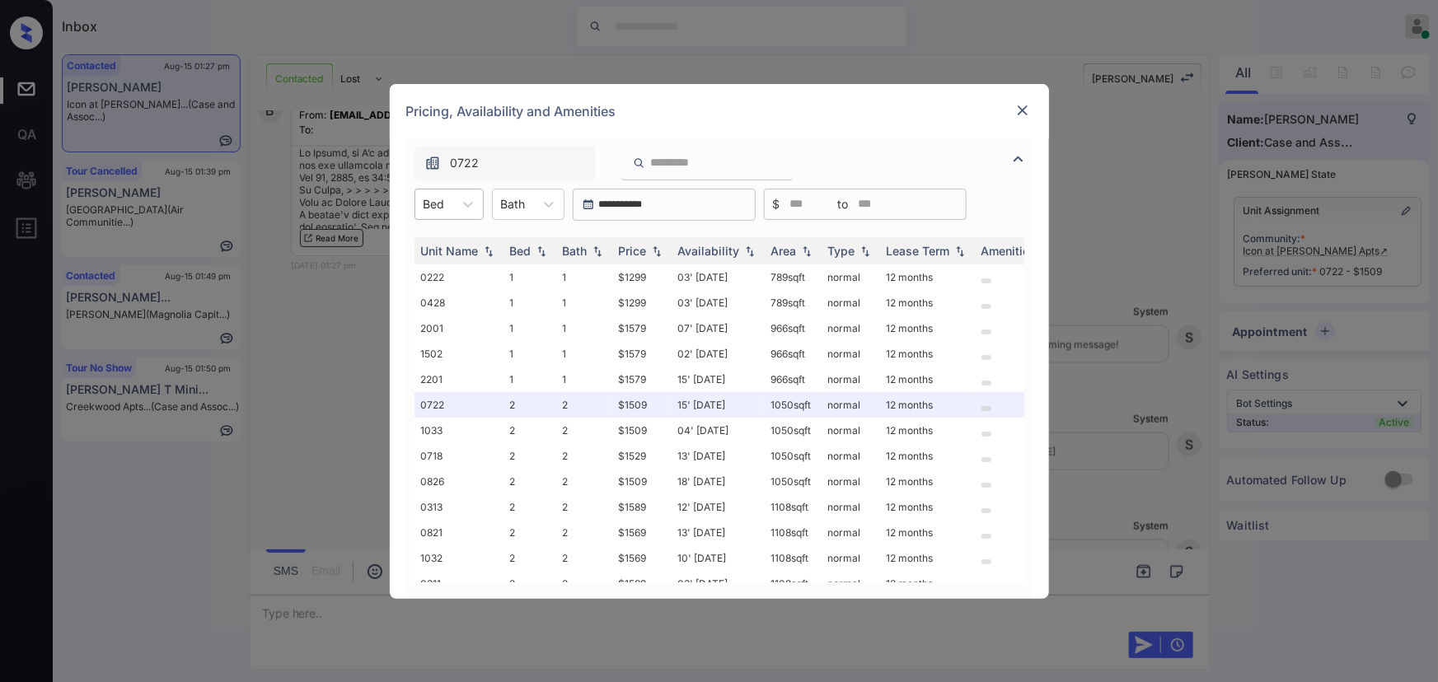
click at [448, 199] on div "Bed" at bounding box center [434, 204] width 38 height 24
click at [437, 262] on div "2" at bounding box center [449, 275] width 69 height 30
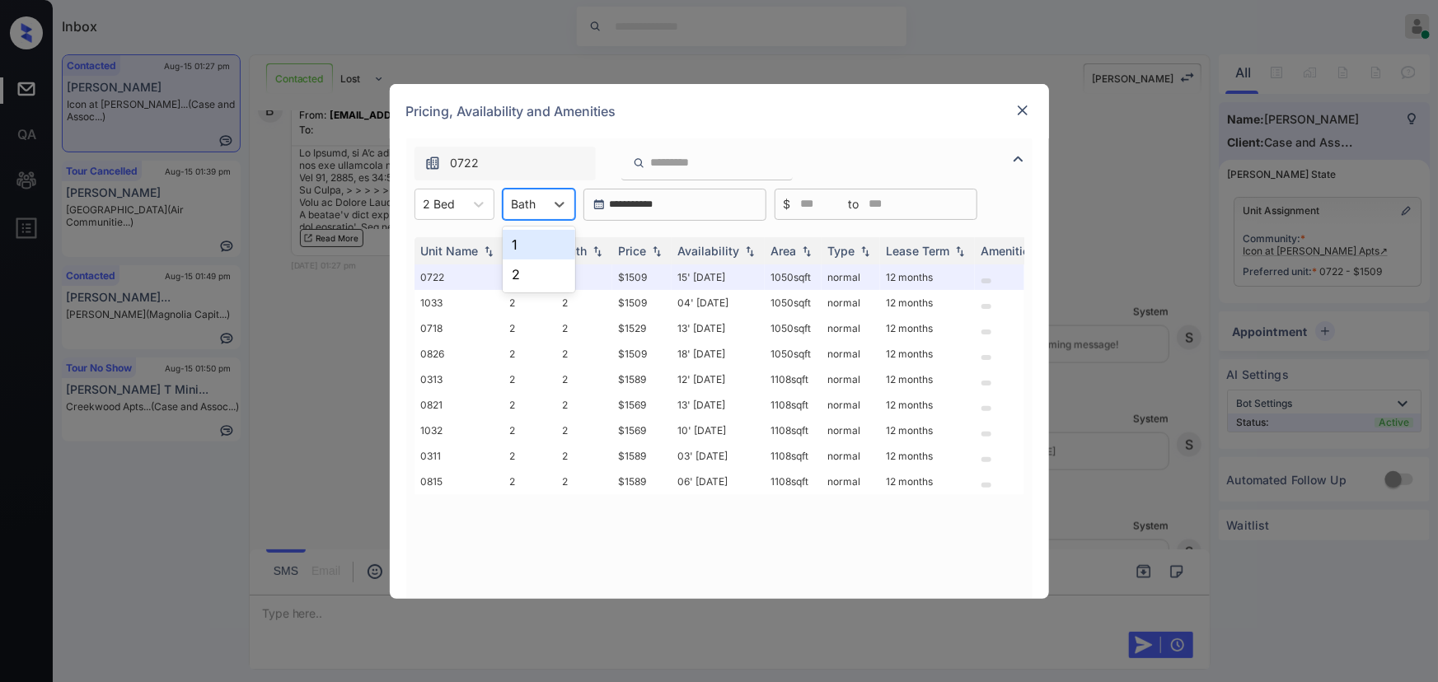
drag, startPoint x: 549, startPoint y: 199, endPoint x: 544, endPoint y: 238, distance: 39.9
click at [549, 201] on div at bounding box center [560, 205] width 30 height 30
click at [524, 273] on div "2" at bounding box center [539, 275] width 73 height 30
click at [655, 251] on img at bounding box center [657, 251] width 16 height 12
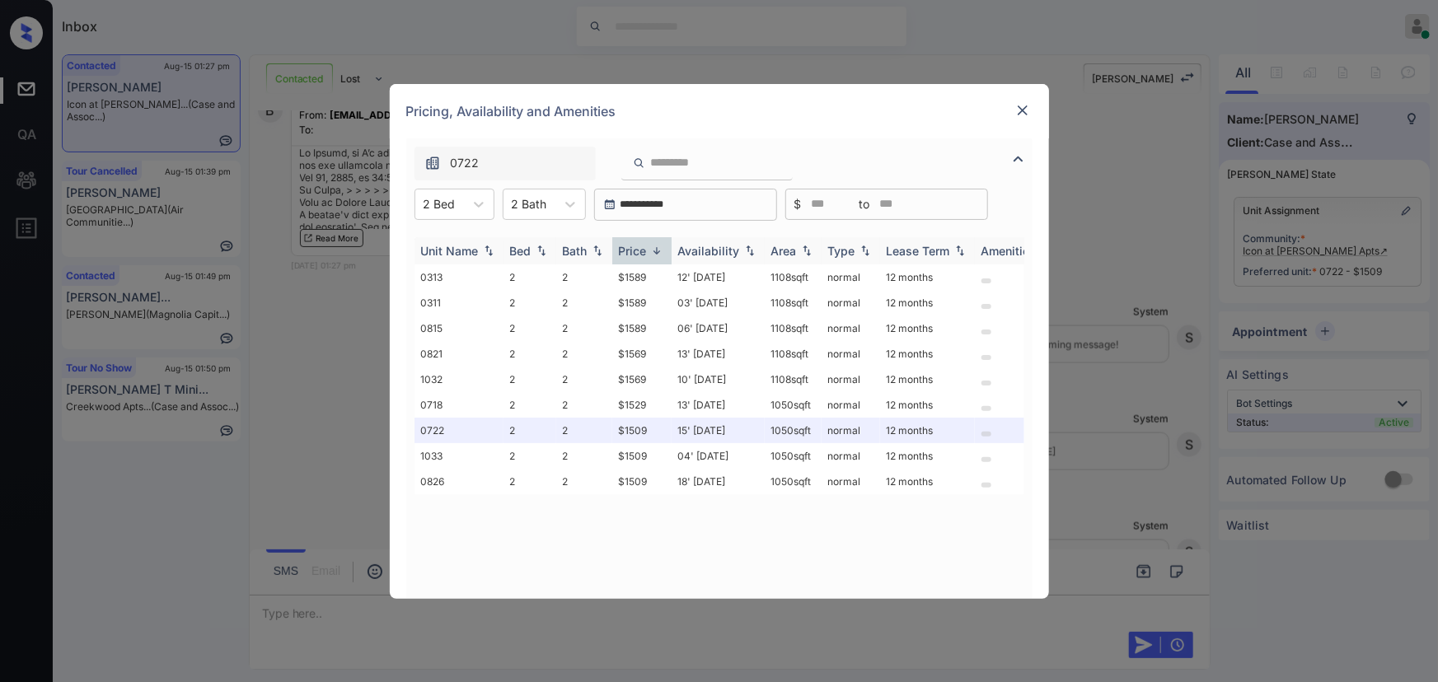
click at [657, 251] on img at bounding box center [657, 251] width 16 height 12
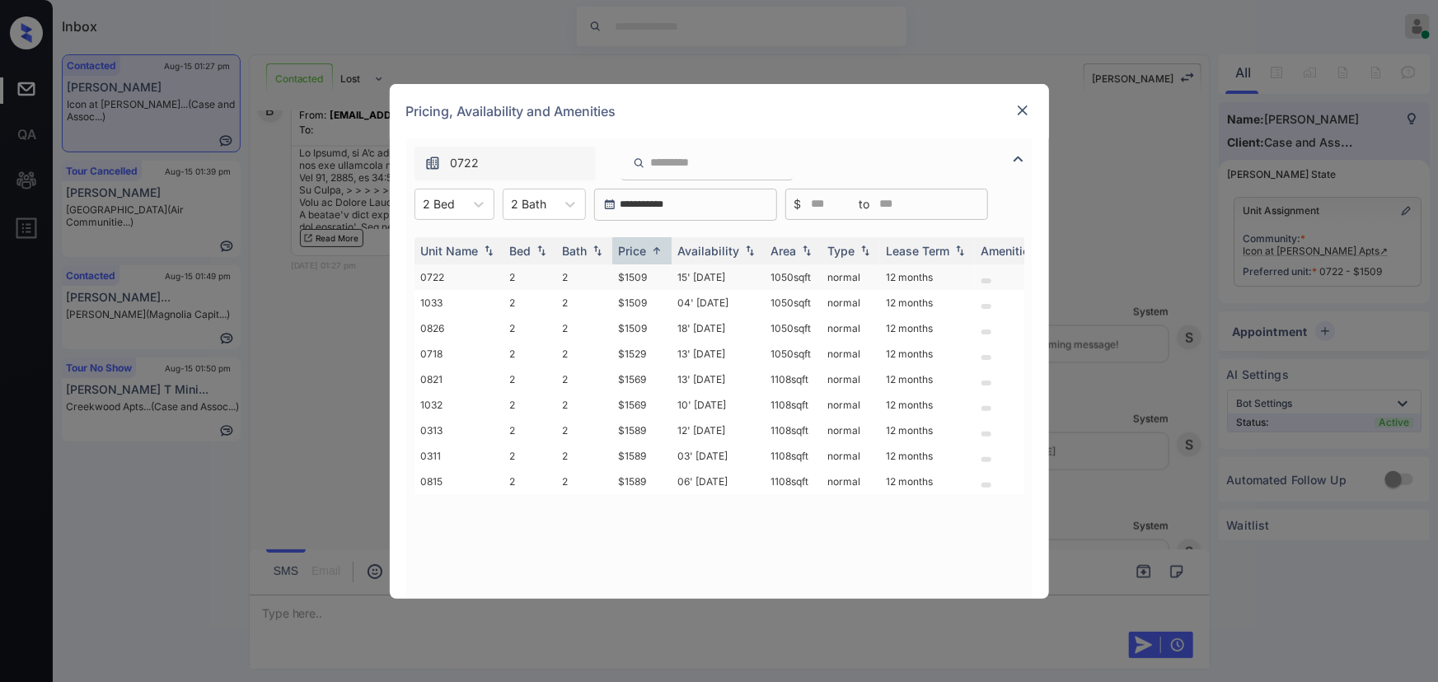
click at [733, 276] on td "15' Aug 25" at bounding box center [718, 278] width 93 height 26
click at [733, 275] on td "15' Aug 25" at bounding box center [718, 278] width 93 height 26
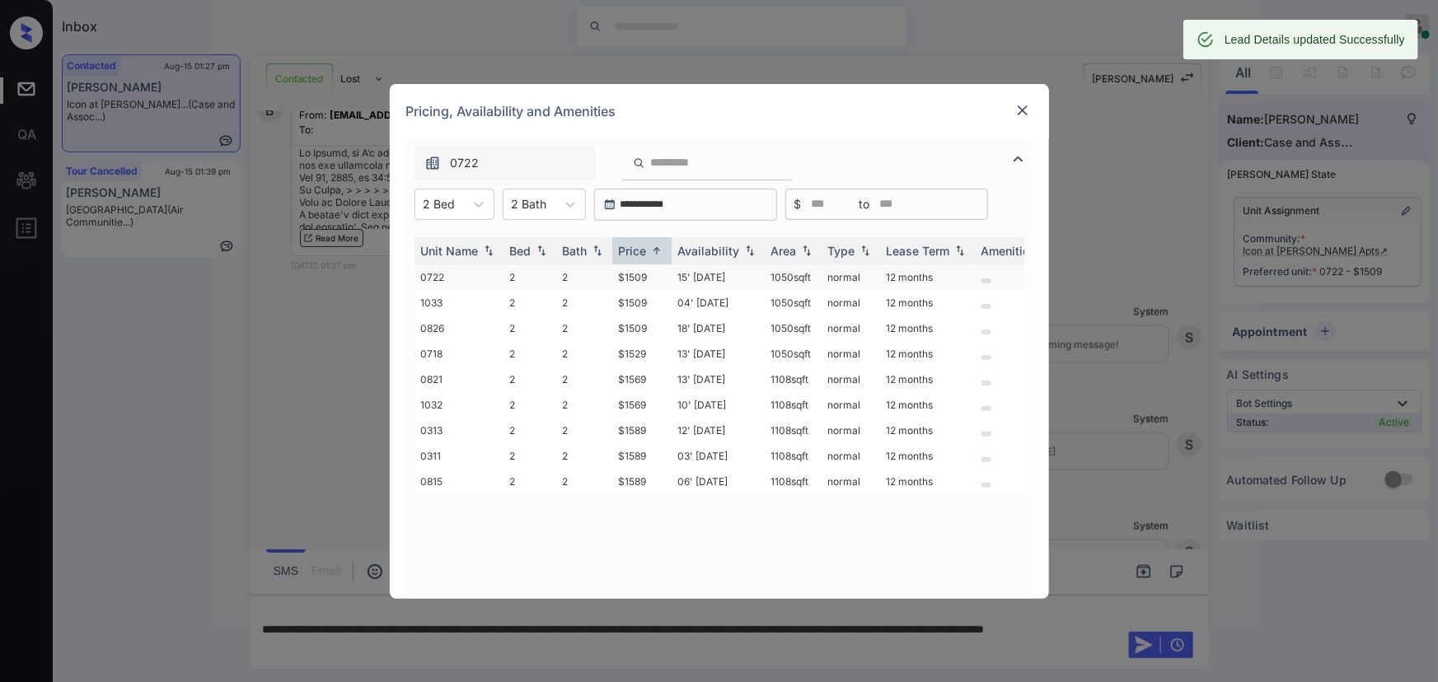
copy td "1050 sqft"
drag, startPoint x: 814, startPoint y: 277, endPoint x: 875, endPoint y: 235, distance: 74.8
click at [766, 274] on td "1050 sqft" at bounding box center [793, 278] width 57 height 26
click at [1017, 108] on img at bounding box center [1023, 110] width 16 height 16
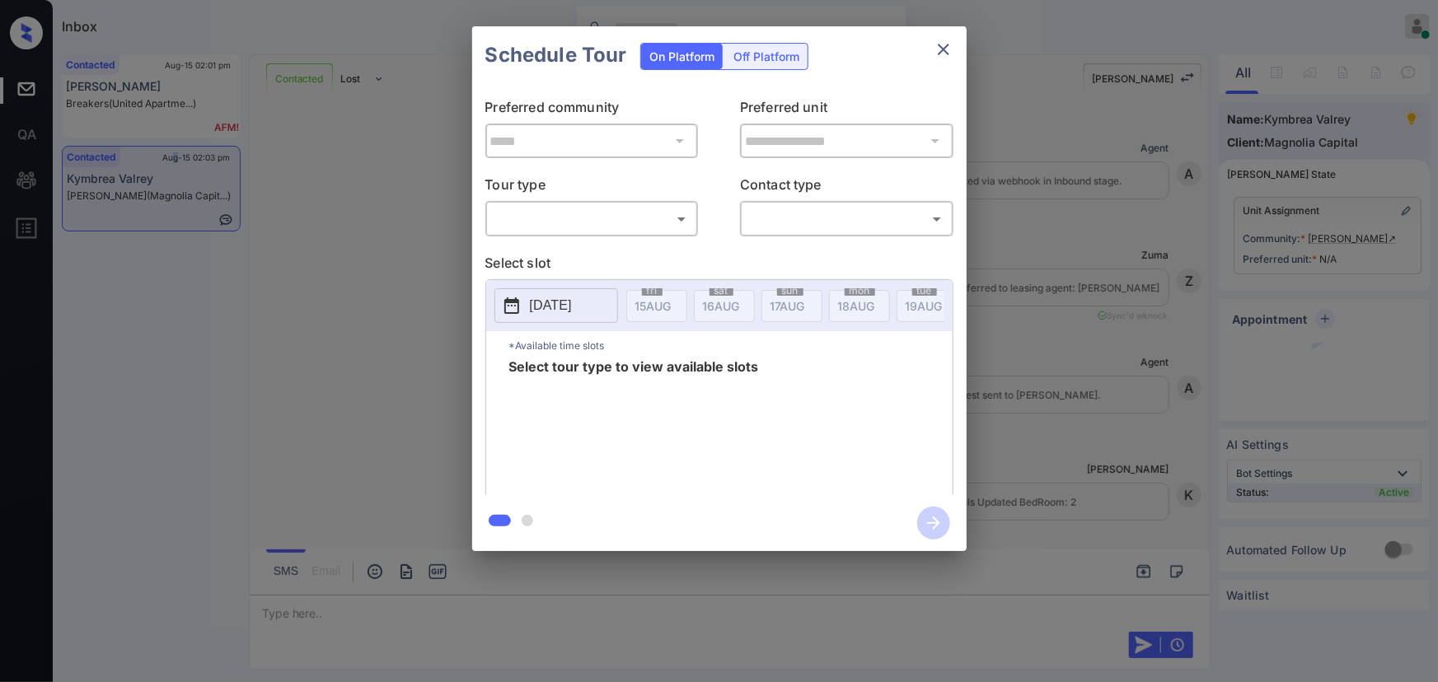
scroll to position [2978, 0]
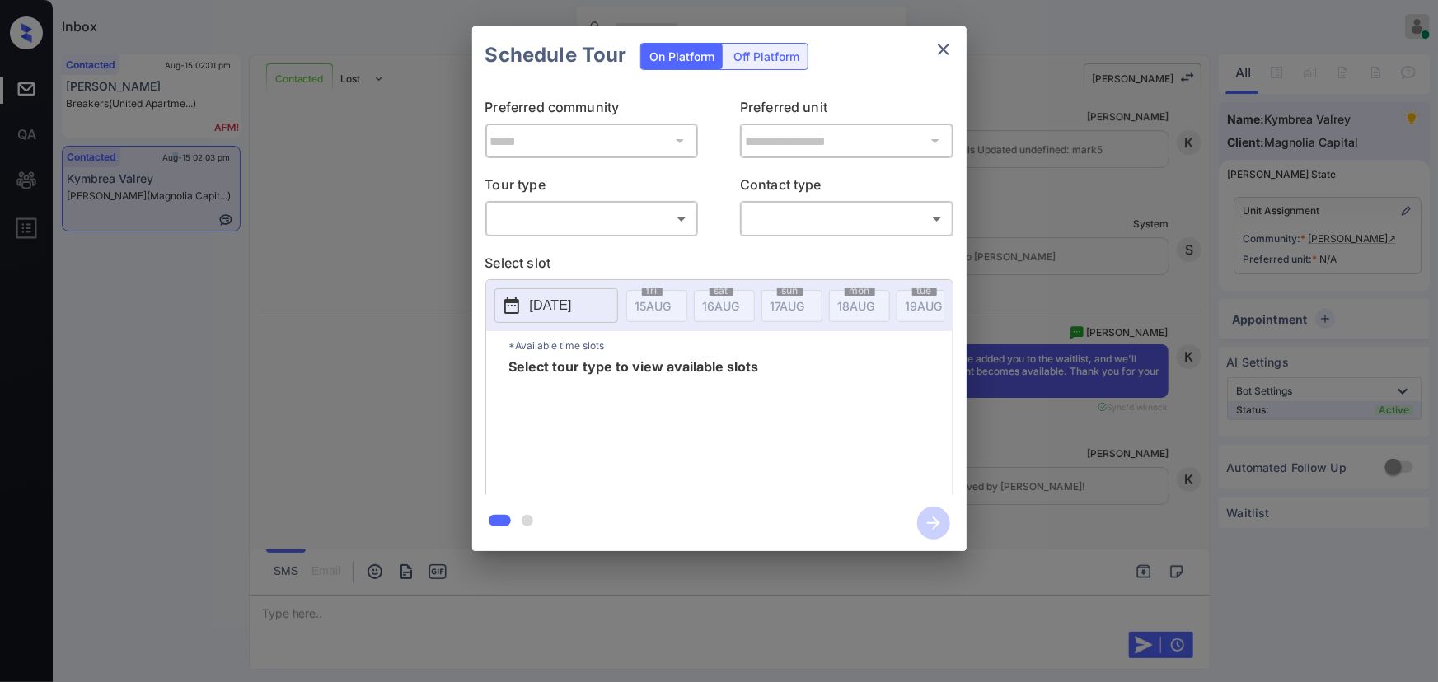
click at [584, 221] on body "Inbox Kenneth Umali Online Set yourself offline Set yourself on break Profile S…" at bounding box center [719, 341] width 1438 height 682
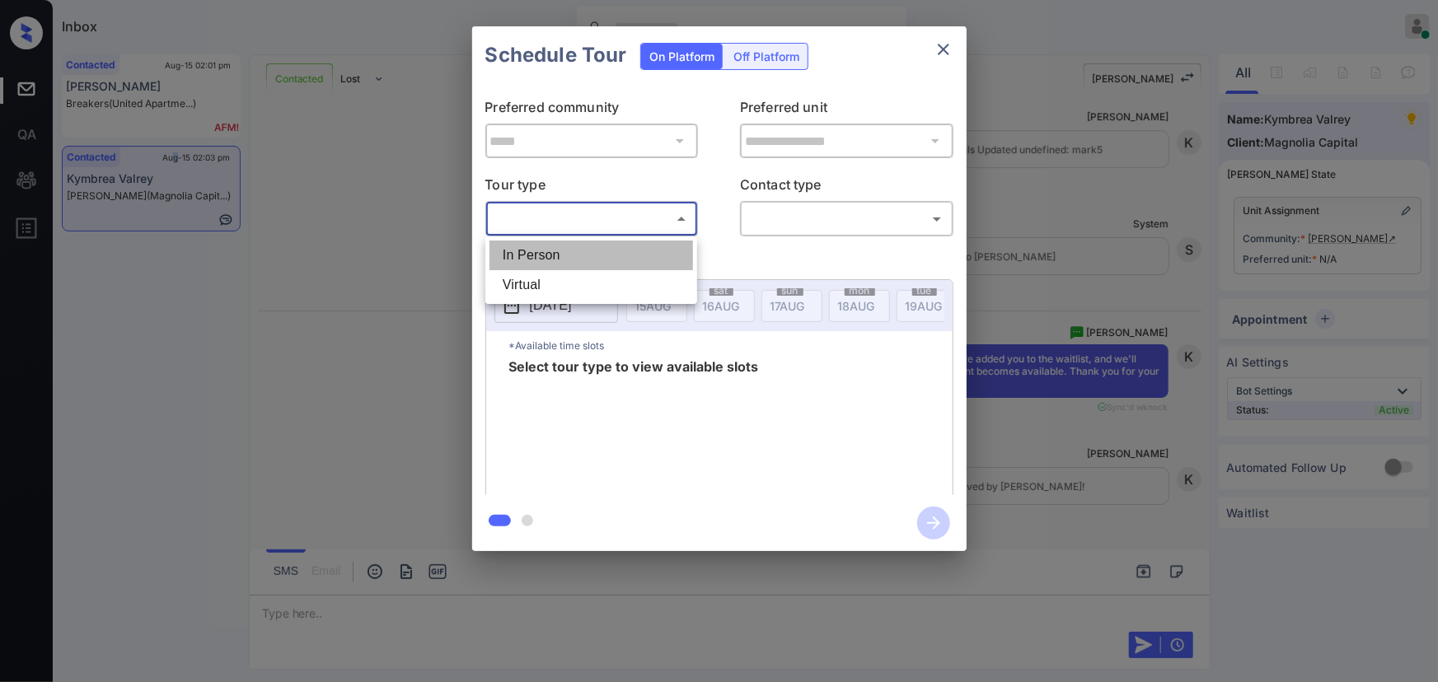
click at [573, 251] on li "In Person" at bounding box center [592, 256] width 204 height 30
type input "********"
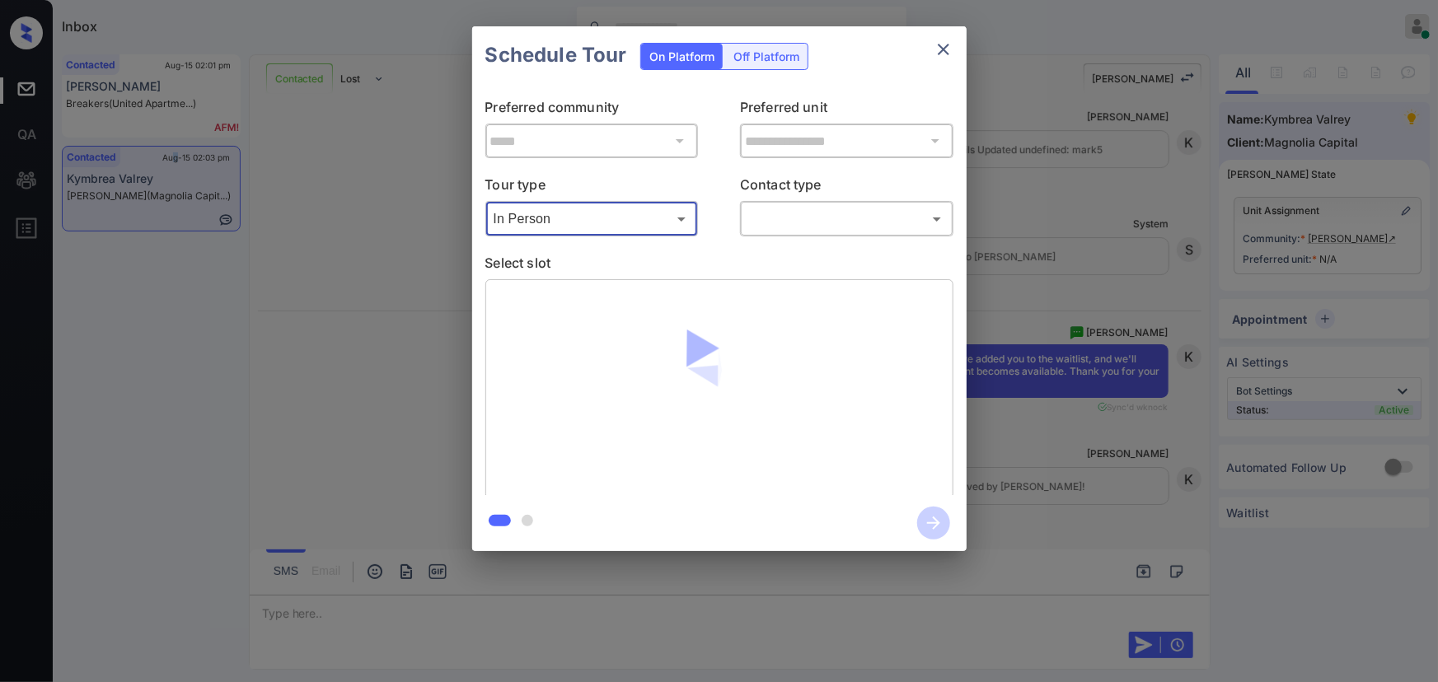
click at [808, 227] on body "Inbox Kenneth Umali Online Set yourself offline Set yourself on break Profile S…" at bounding box center [719, 341] width 1438 height 682
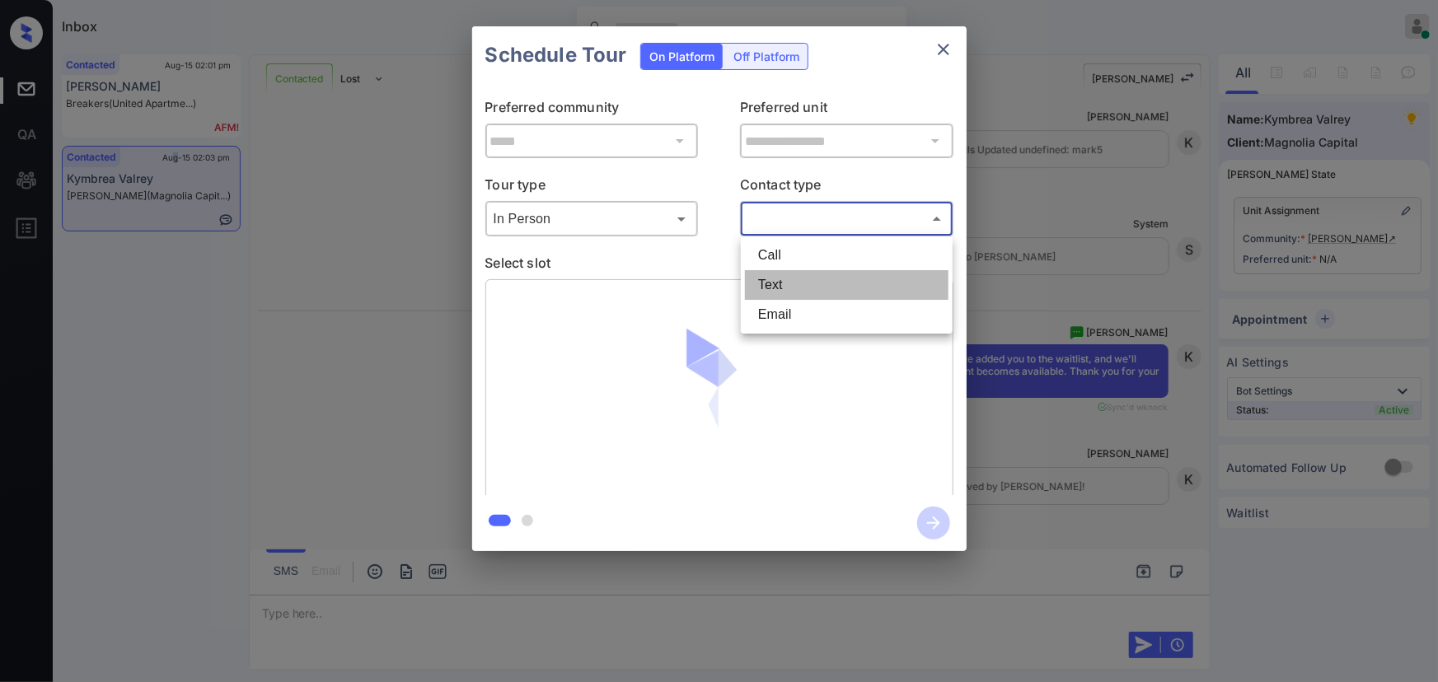
click at [776, 274] on li "Text" at bounding box center [847, 285] width 204 height 30
type input "****"
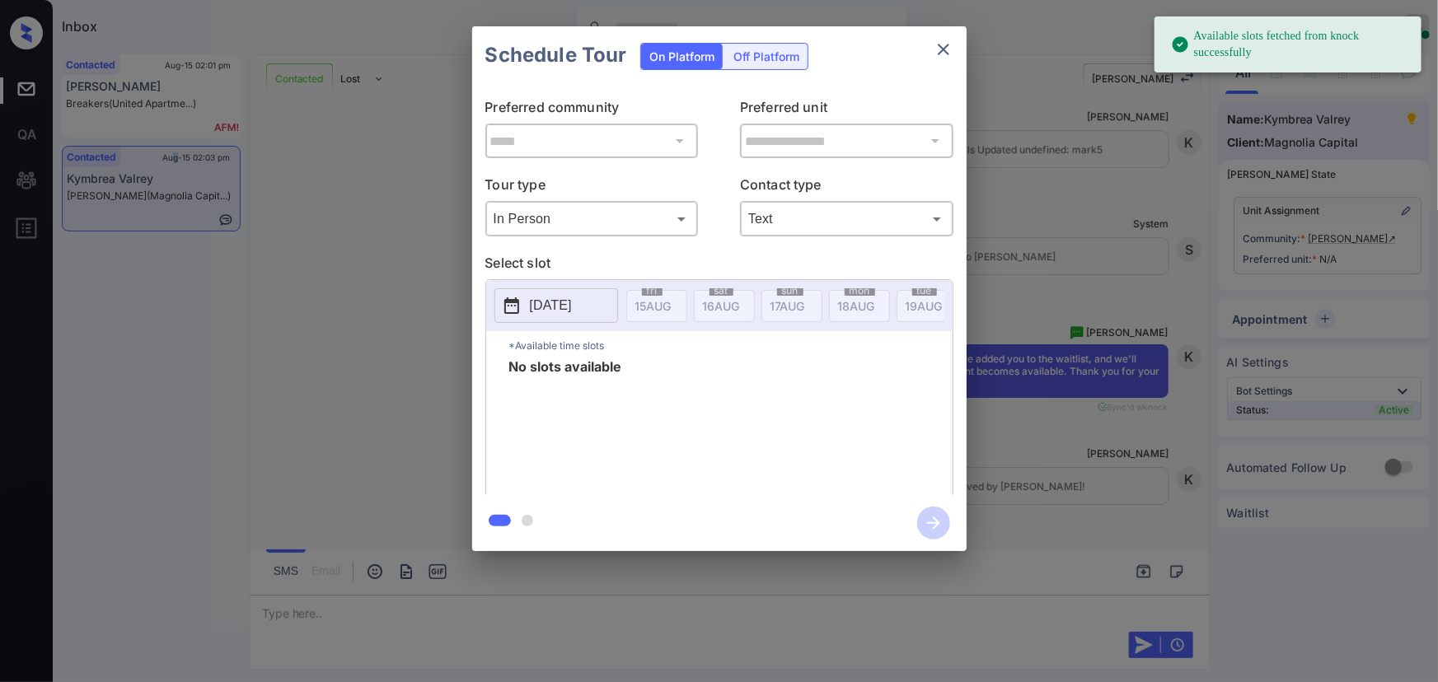
click at [572, 301] on p "2025-08-15" at bounding box center [551, 306] width 42 height 20
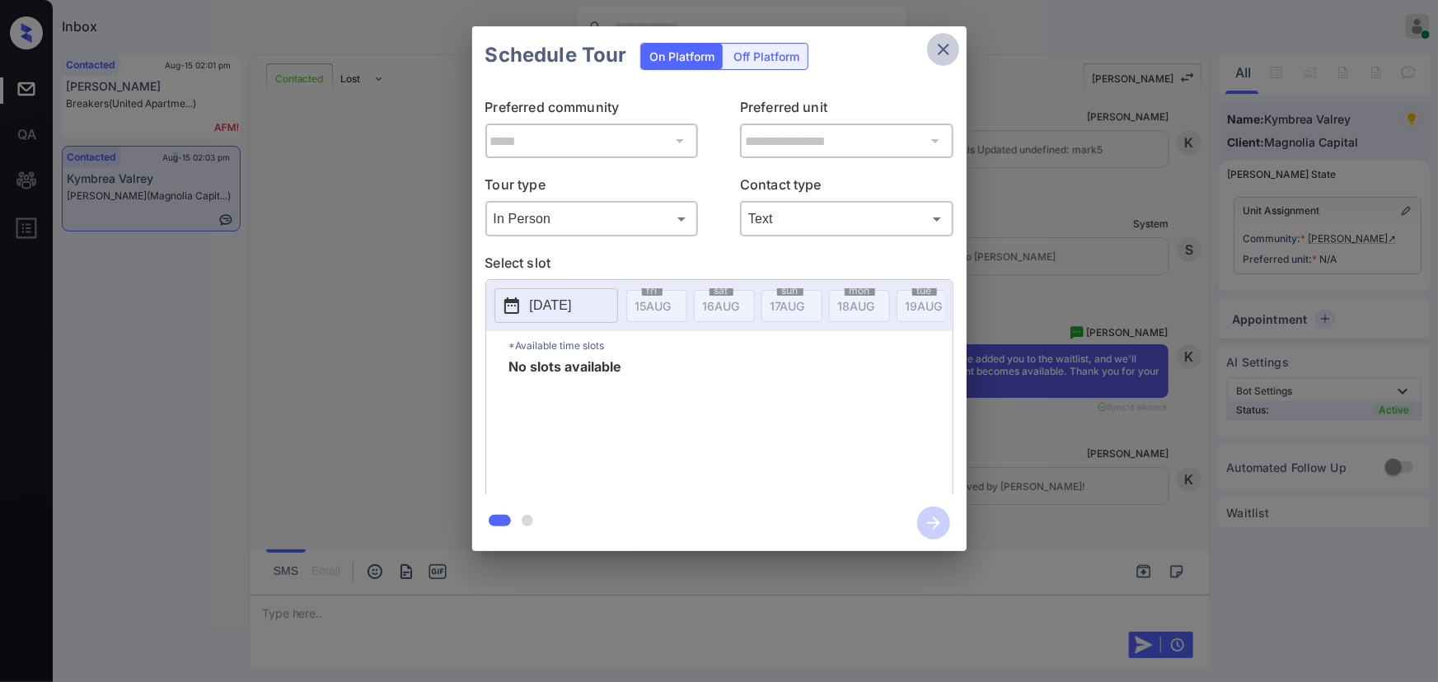
click at [929, 43] on button "close" at bounding box center [943, 49] width 33 height 33
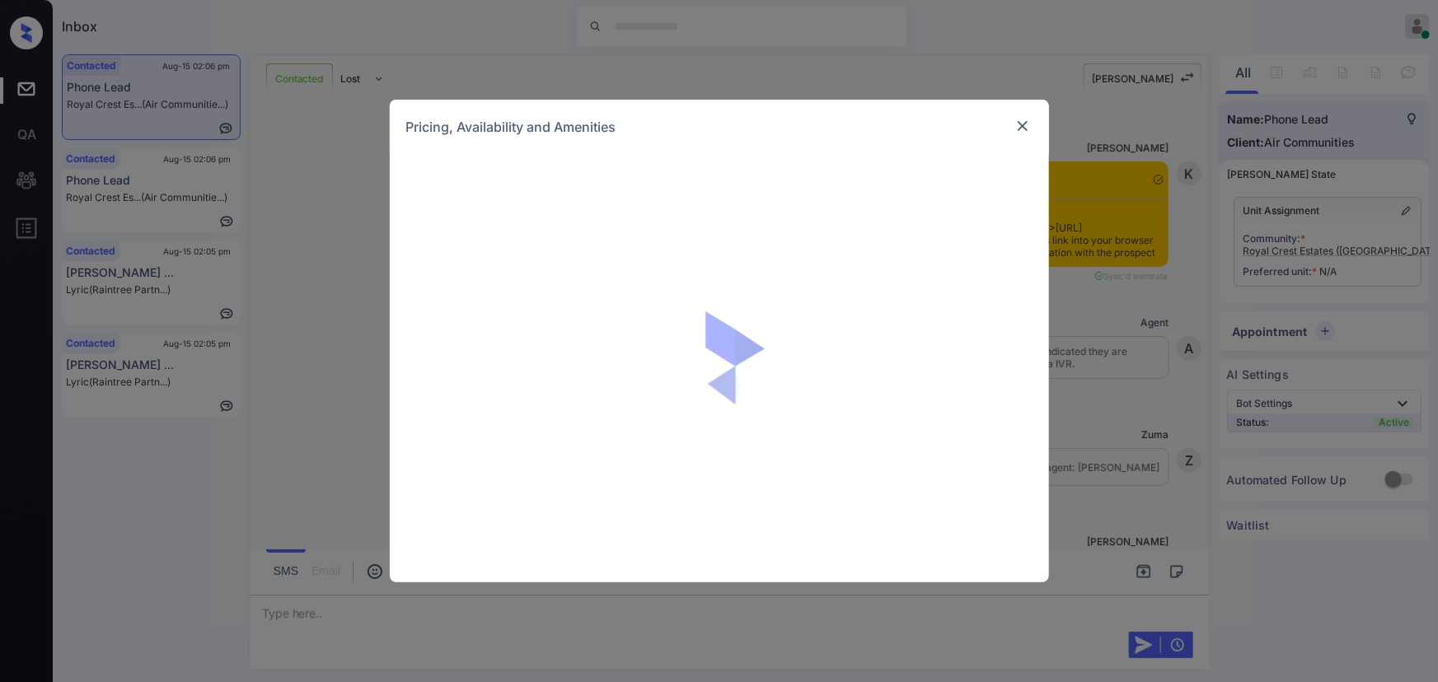
scroll to position [2530, 0]
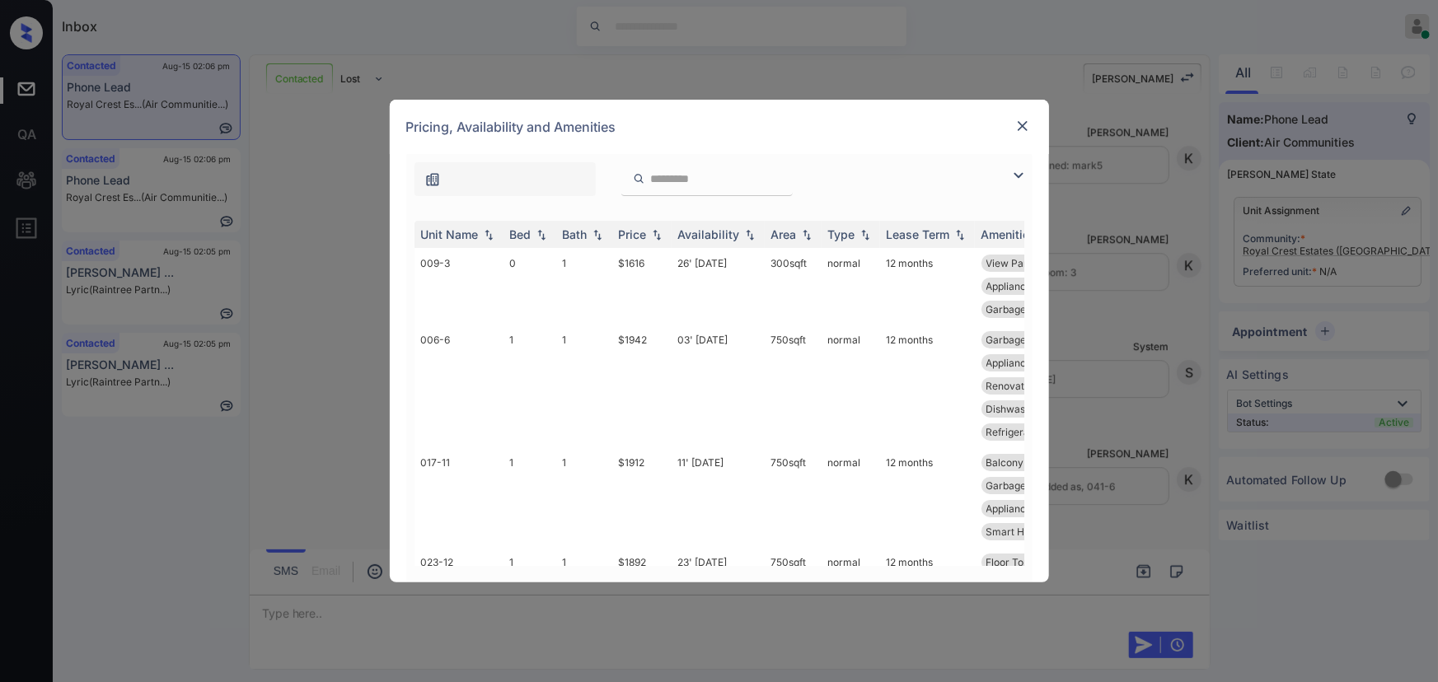
click at [1017, 166] on img at bounding box center [1019, 176] width 20 height 20
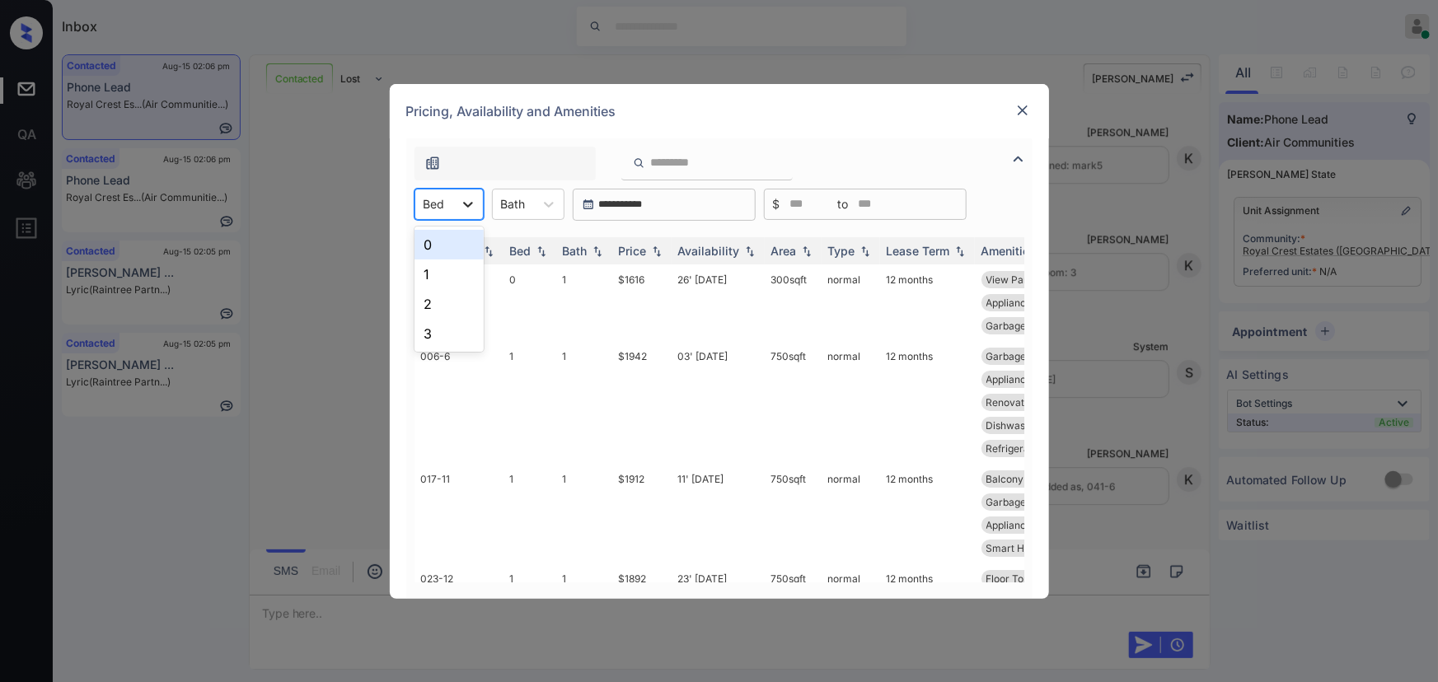
click at [467, 206] on icon at bounding box center [468, 204] width 16 height 16
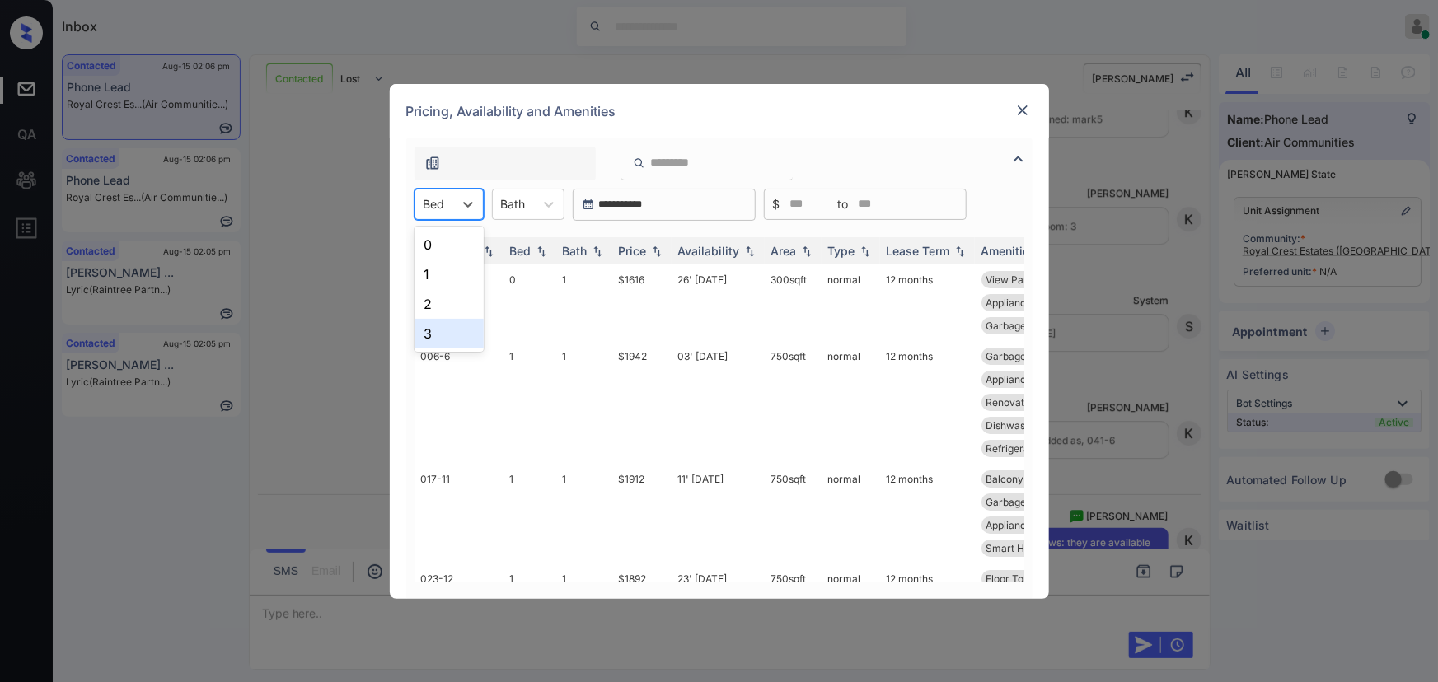
click at [420, 331] on div "3" at bounding box center [449, 334] width 69 height 30
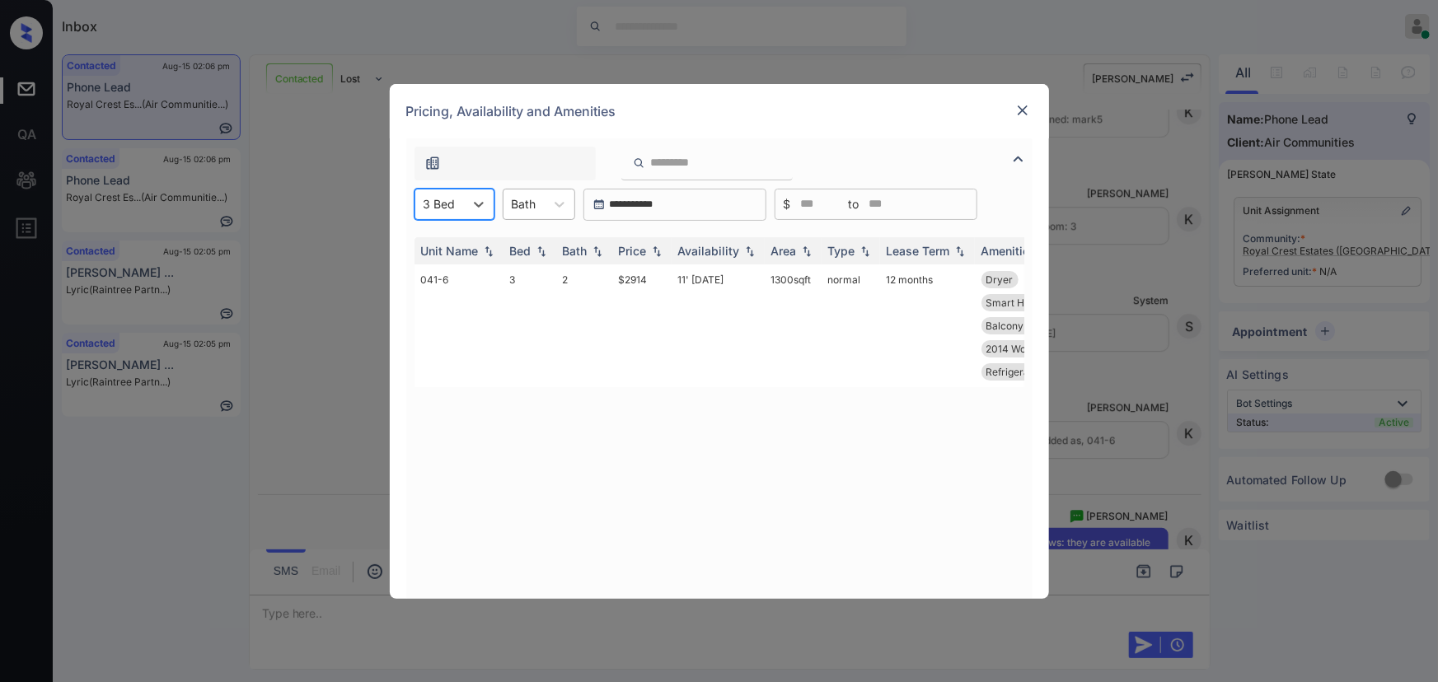
click at [531, 205] on div at bounding box center [524, 203] width 25 height 17
click at [526, 297] on div "2" at bounding box center [539, 304] width 73 height 30
click at [628, 280] on td "$2914" at bounding box center [641, 326] width 59 height 123
click at [629, 280] on td "$2914" at bounding box center [641, 326] width 59 height 123
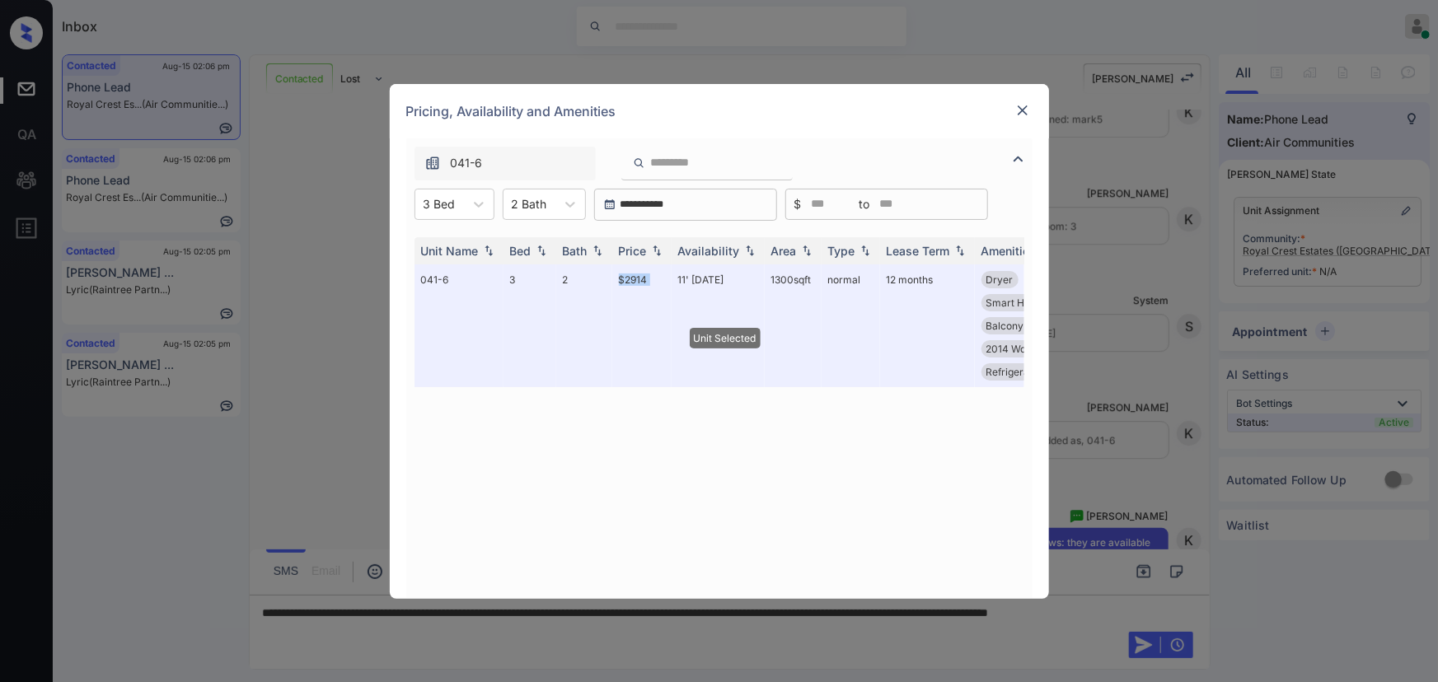
click at [1023, 108] on img at bounding box center [1023, 110] width 16 height 16
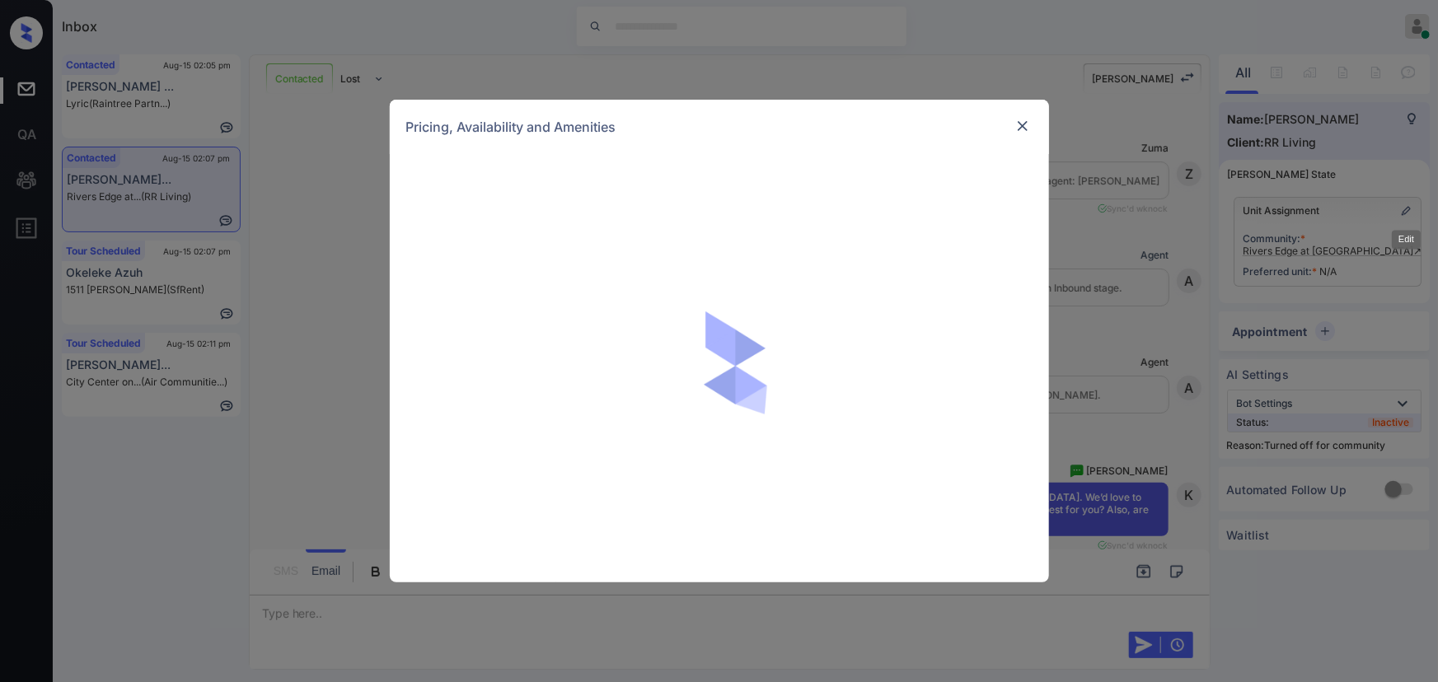
scroll to position [743, 0]
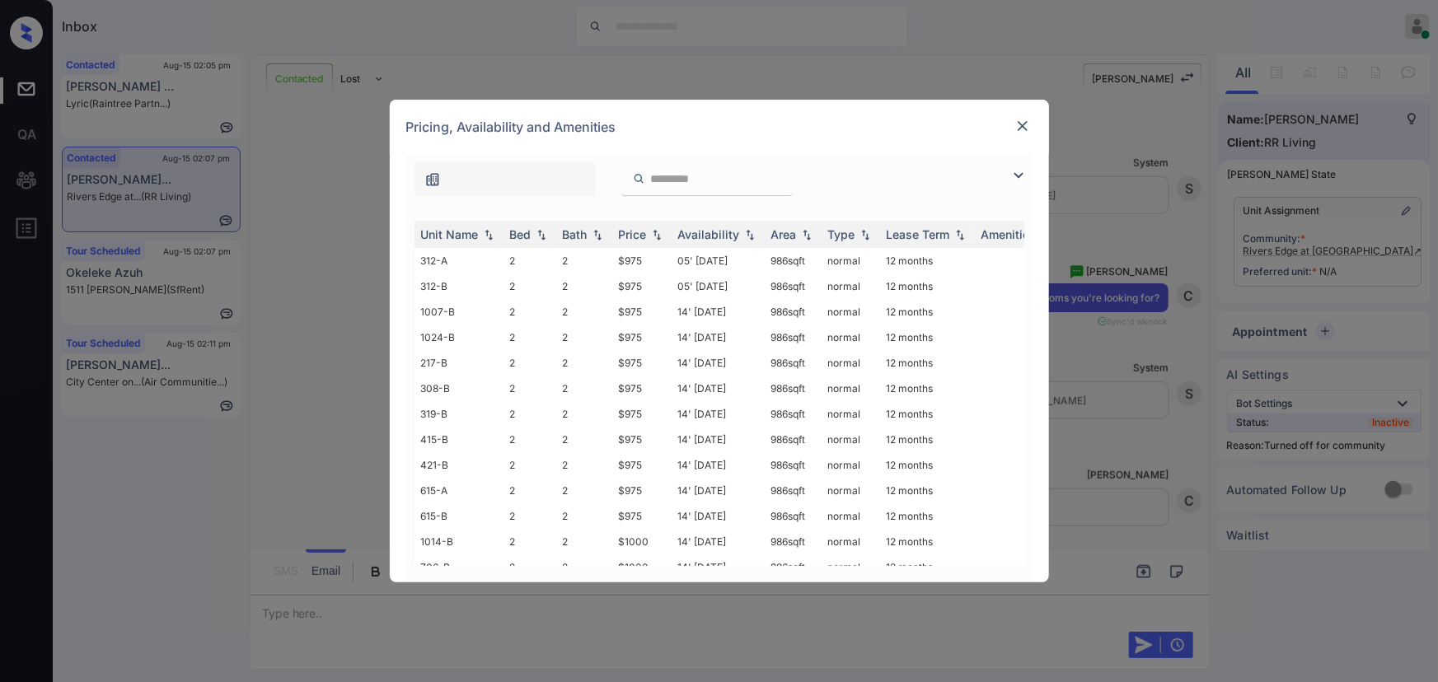
click at [1019, 179] on img at bounding box center [1019, 176] width 20 height 20
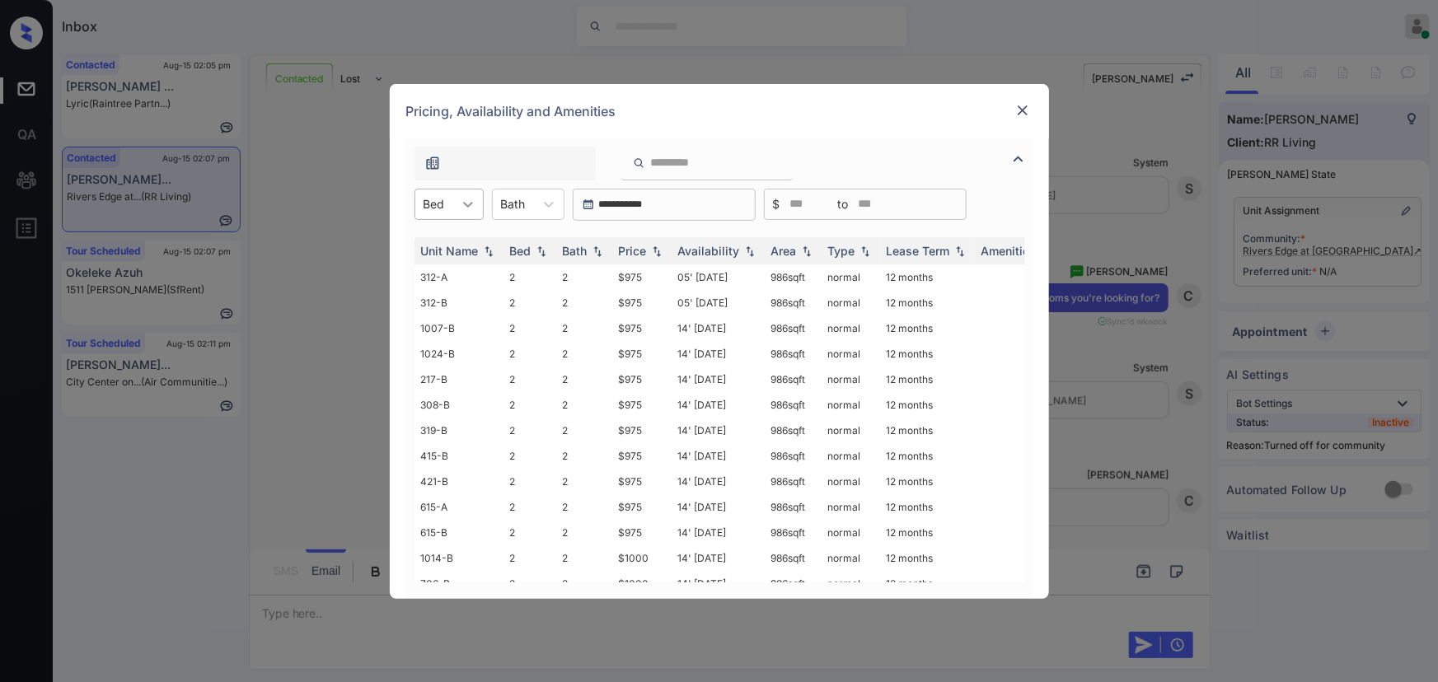
click at [454, 201] on div at bounding box center [468, 205] width 30 height 30
click at [1021, 106] on img at bounding box center [1023, 110] width 16 height 16
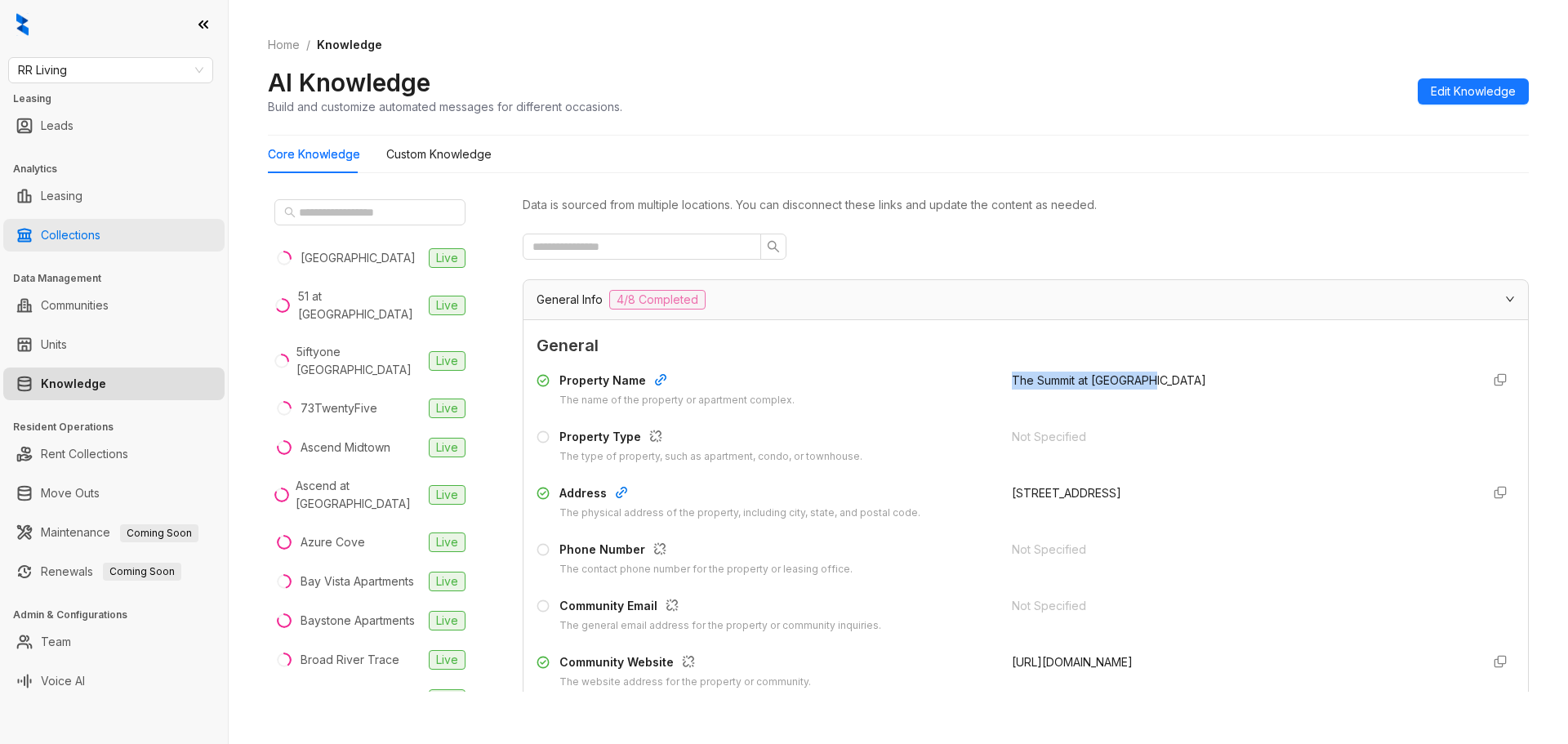
scroll to position [1638, 0]
